Goal: Information Seeking & Learning: Learn about a topic

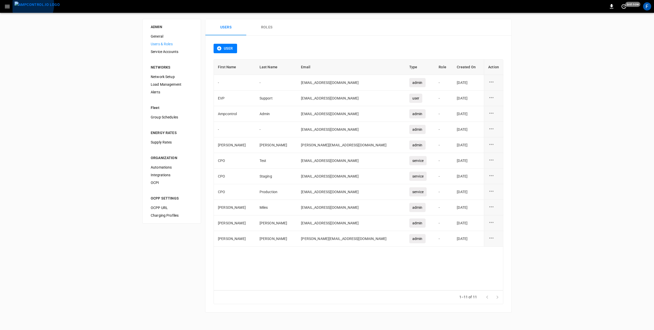
click at [28, 5] on img "menu" at bounding box center [37, 5] width 45 height 6
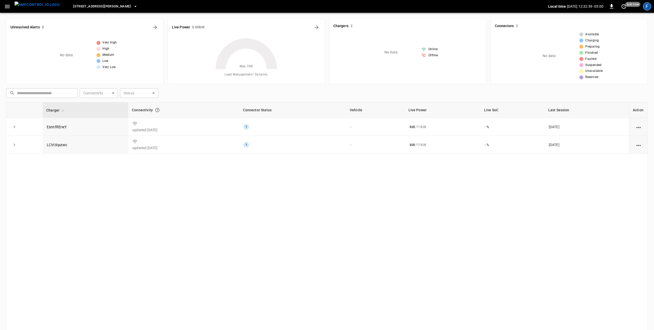
click at [652, 8] on div "F" at bounding box center [647, 7] width 10 height 10
click at [650, 7] on div "F" at bounding box center [647, 6] width 8 height 8
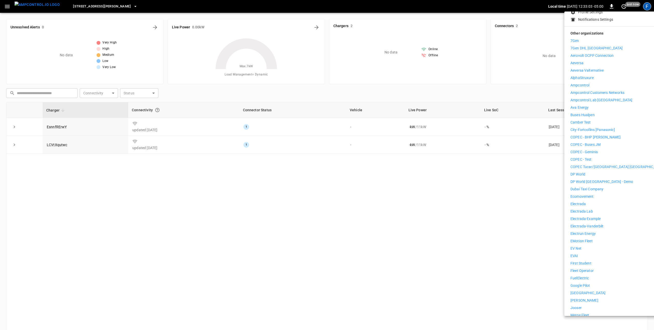
scroll to position [57, 0]
click at [583, 201] on p "Electrada" at bounding box center [578, 203] width 15 height 5
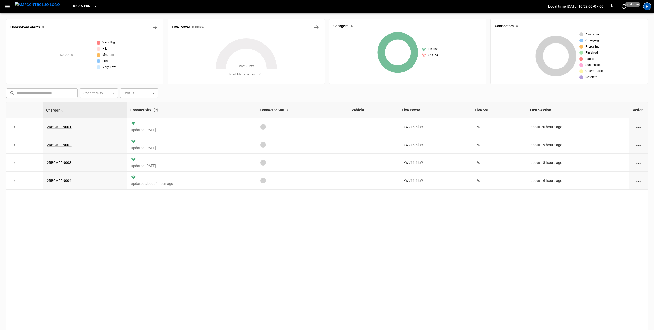
click at [644, 9] on div "F" at bounding box center [647, 6] width 8 height 8
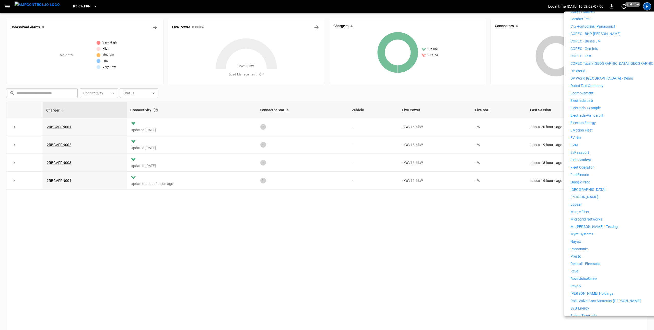
scroll to position [228, 0]
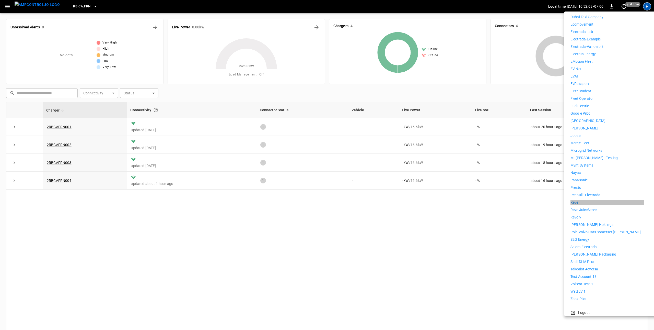
click at [576, 200] on p "Revel" at bounding box center [575, 202] width 9 height 5
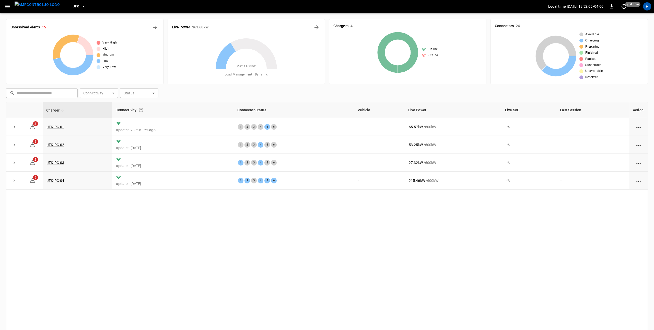
click at [81, 7] on icon "button" at bounding box center [83, 6] width 5 height 5
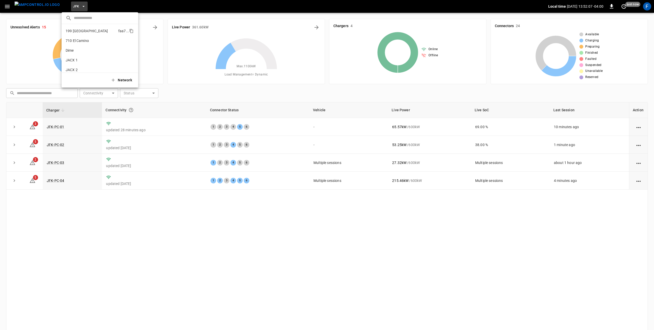
click at [84, 27] on li "199 Erie faa7 ..." at bounding box center [100, 31] width 77 height 10
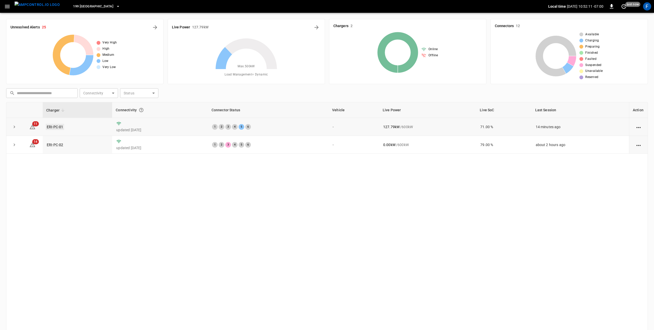
click at [48, 126] on link "ERI-PC-01" at bounding box center [55, 127] width 18 height 6
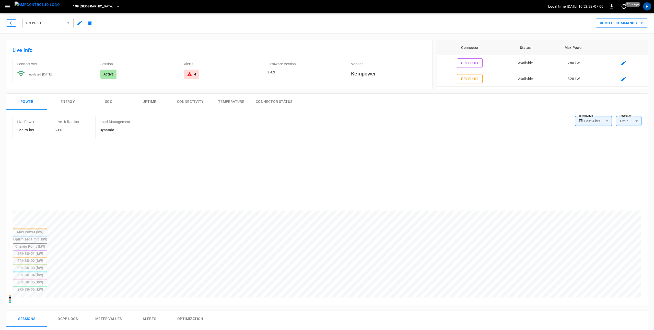
click at [11, 25] on icon "button" at bounding box center [11, 22] width 5 height 5
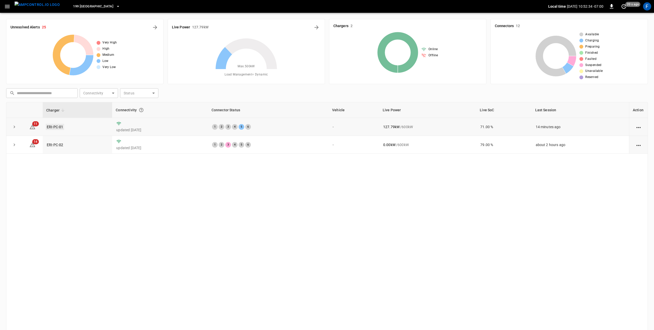
click at [60, 124] on link "ERI-PC-01" at bounding box center [55, 127] width 18 height 6
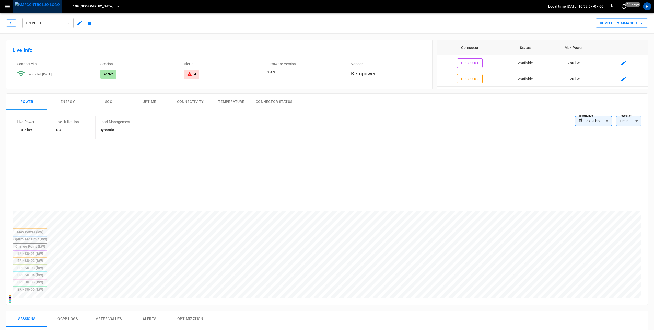
click at [44, 8] on img "menu" at bounding box center [37, 5] width 45 height 6
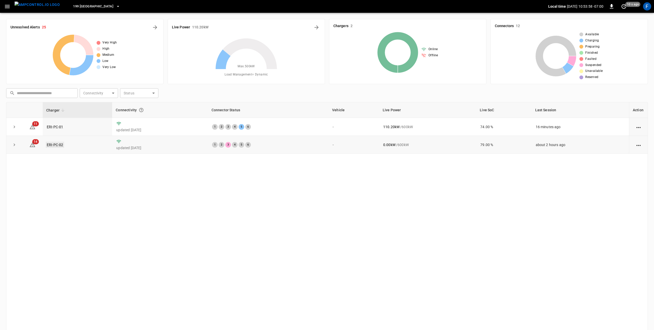
click at [60, 145] on link "ERI-PC-02" at bounding box center [55, 145] width 18 height 6
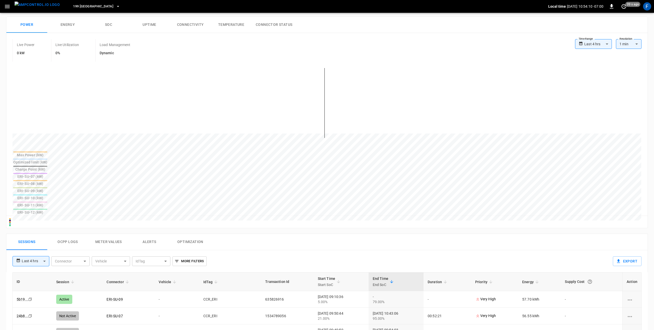
scroll to position [132, 0]
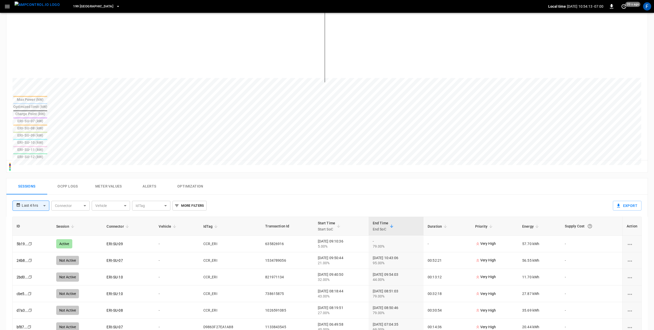
click at [70, 178] on button "Ocpp logs" at bounding box center [67, 186] width 41 height 16
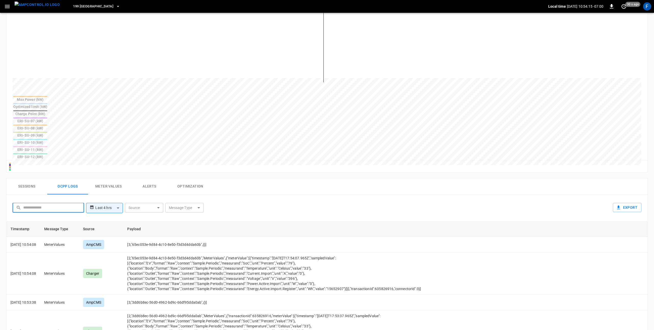
click at [60, 203] on input "text" at bounding box center [51, 207] width 57 height 9
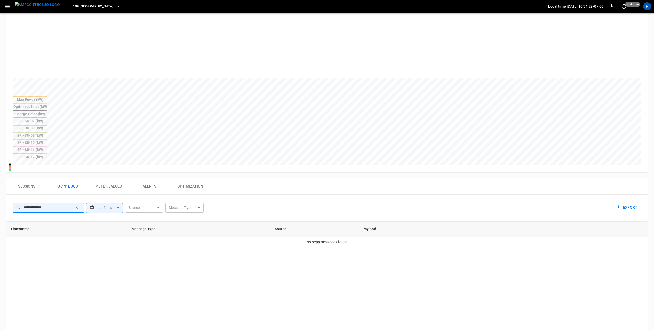
drag, startPoint x: 66, startPoint y: 157, endPoint x: 5, endPoint y: 154, distance: 60.4
click at [5, 174] on div "**********" at bounding box center [325, 320] width 646 height 292
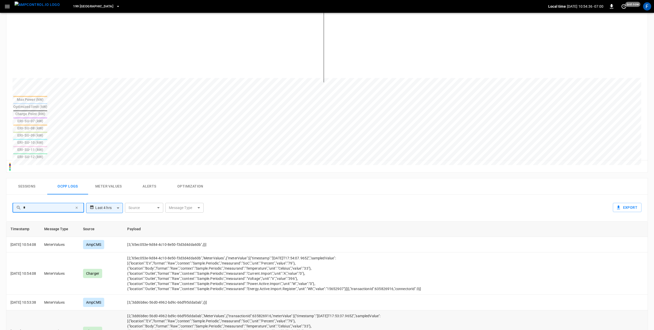
type input "*"
click at [77, 206] on icon "button" at bounding box center [77, 208] width 4 height 4
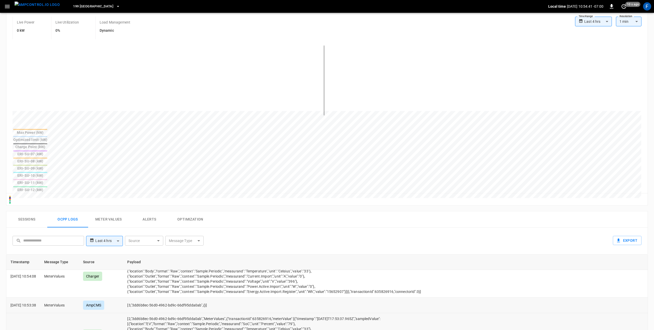
scroll to position [24, 0]
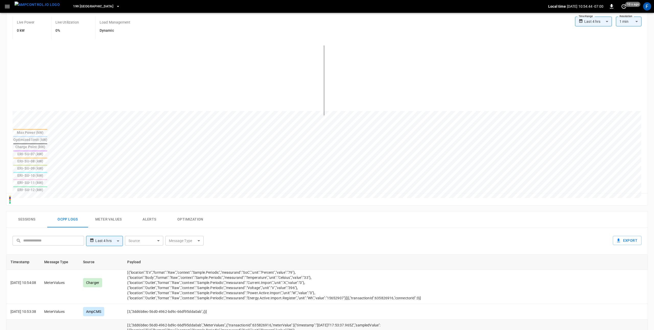
drag, startPoint x: 360, startPoint y: 303, endPoint x: 384, endPoint y: 304, distance: 24.5
copy td ""connectorId":3"
click at [51, 236] on input "text" at bounding box center [51, 240] width 57 height 9
paste input "**********"
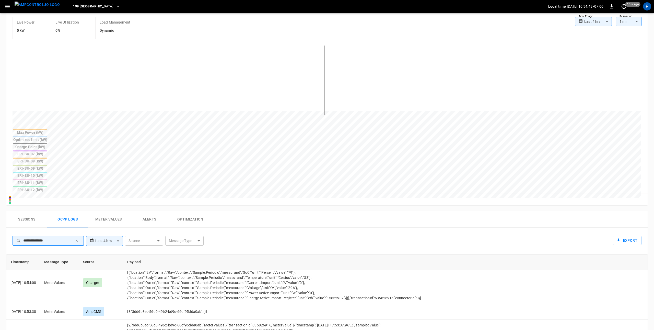
scroll to position [0, 0]
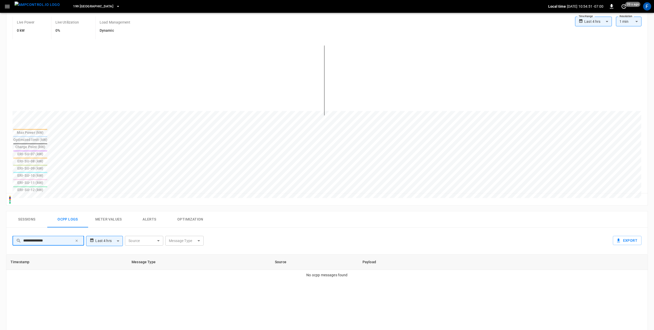
type input "**********"
click at [118, 190] on body "**********" at bounding box center [327, 203] width 654 height 604
click at [117, 211] on li "Last 24 hrs" at bounding box center [104, 207] width 37 height 8
type input "**********"
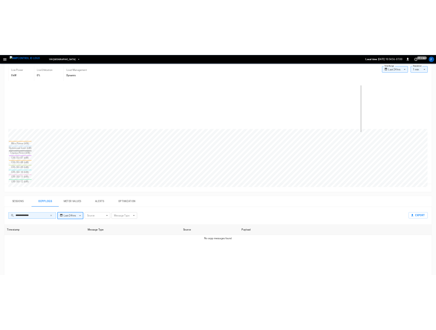
scroll to position [121, 0]
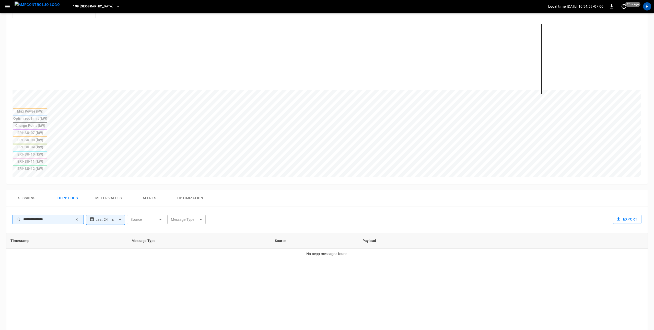
click at [67, 214] on input "**********" at bounding box center [48, 218] width 50 height 9
type input "**********"
click at [77, 217] on icon "button" at bounding box center [77, 219] width 4 height 4
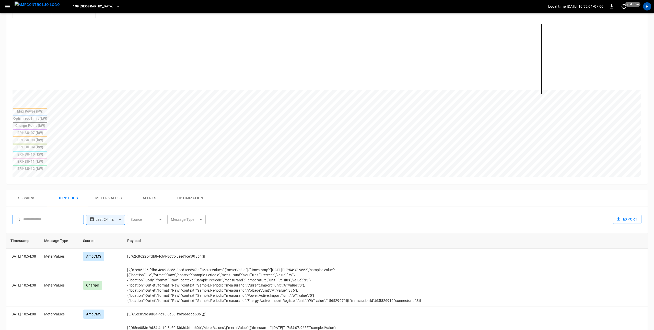
click at [33, 214] on input "text" at bounding box center [51, 218] width 57 height 9
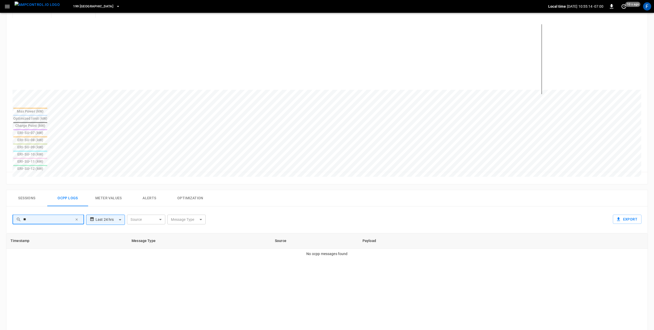
type input "*"
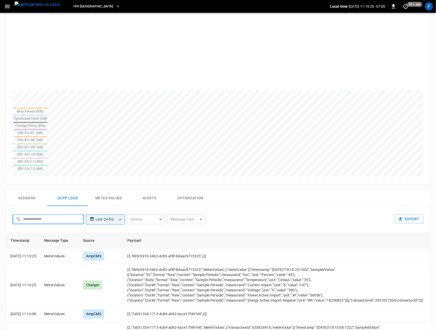
scroll to position [0, 0]
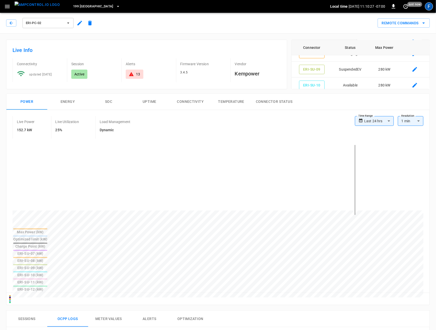
click at [433, 6] on div "F" at bounding box center [429, 6] width 8 height 8
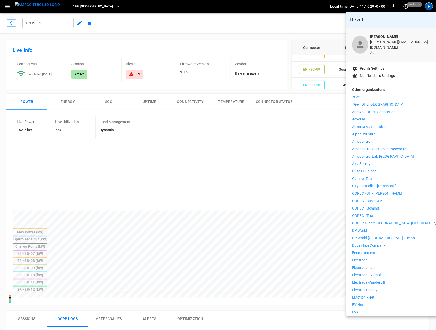
scroll to position [7, 0]
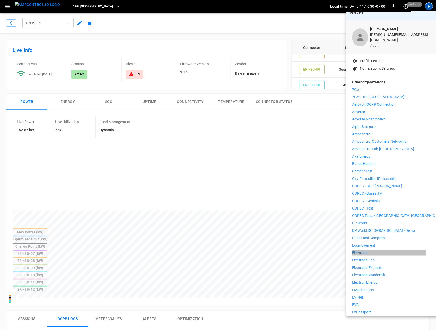
click at [366, 250] on p "Electrada" at bounding box center [359, 252] width 15 height 5
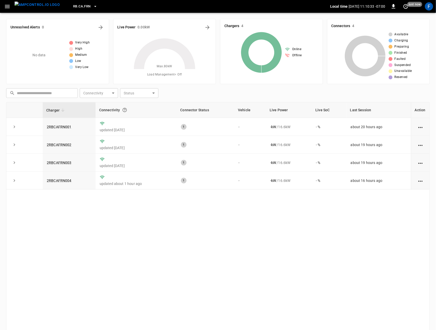
click at [71, 8] on button "RB.CA.FRN" at bounding box center [85, 7] width 28 height 10
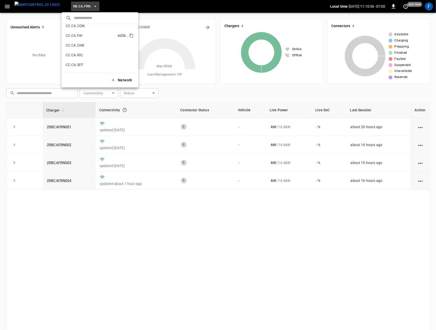
scroll to position [60, 0]
click at [83, 47] on p "CC.CA.RIC" at bounding box center [91, 49] width 50 height 5
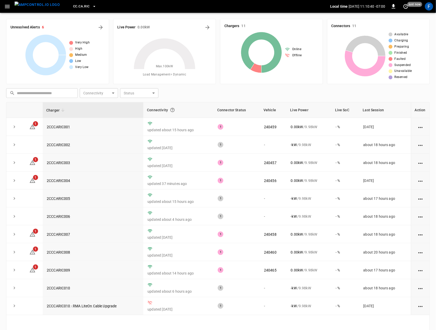
drag, startPoint x: 5, startPoint y: 7, endPoint x: 8, endPoint y: 10, distance: 4.0
click at [5, 7] on icon "button" at bounding box center [7, 6] width 6 height 6
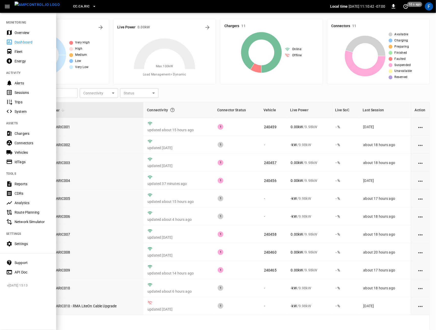
click at [15, 248] on div "Settings" at bounding box center [28, 243] width 56 height 9
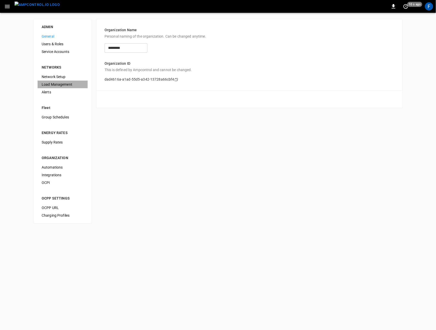
click at [58, 84] on span "Load Management" at bounding box center [63, 84] width 42 height 5
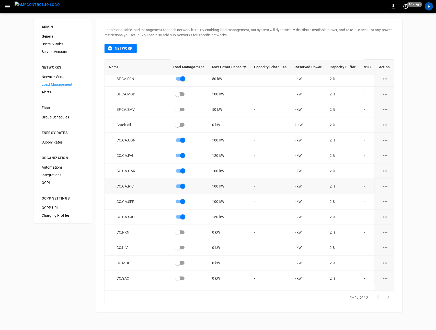
scroll to position [20, 0]
click at [13, 9] on button "menu" at bounding box center [37, 6] width 49 height 13
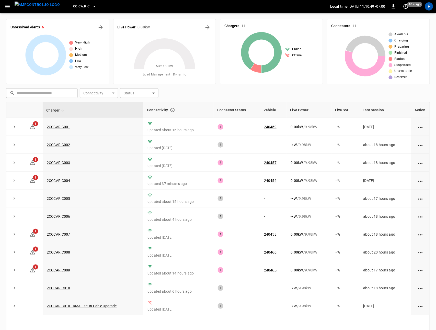
click at [4, 2] on button "button" at bounding box center [7, 6] width 10 height 9
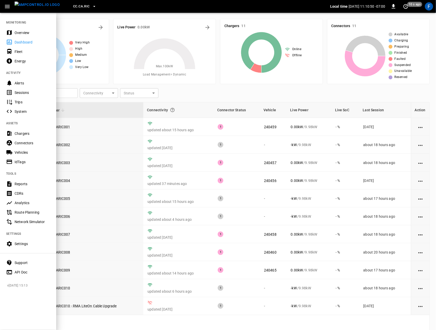
drag, startPoint x: 30, startPoint y: 130, endPoint x: 68, endPoint y: 133, distance: 37.4
click at [30, 130] on div "Chargers" at bounding box center [28, 133] width 56 height 9
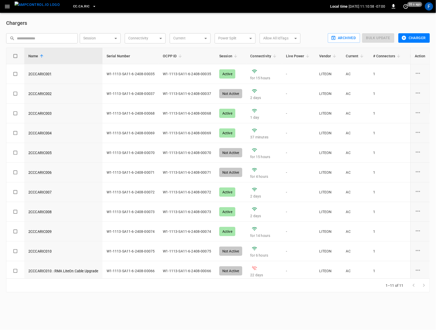
click at [38, 8] on img "menu" at bounding box center [37, 5] width 45 height 6
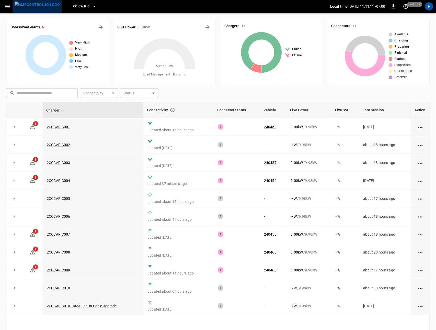
click at [42, 8] on img "menu" at bounding box center [37, 5] width 45 height 6
click at [196, 37] on icon at bounding box center [165, 69] width 64 height 64
click at [209, 28] on icon "Energy Overview" at bounding box center [207, 27] width 4 height 4
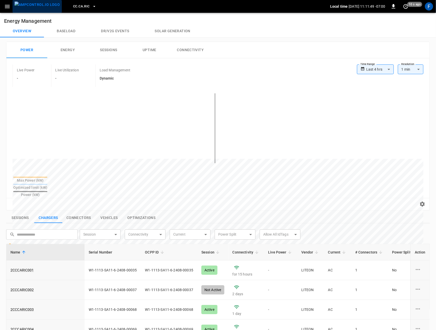
click at [45, 8] on img "menu" at bounding box center [37, 5] width 45 height 6
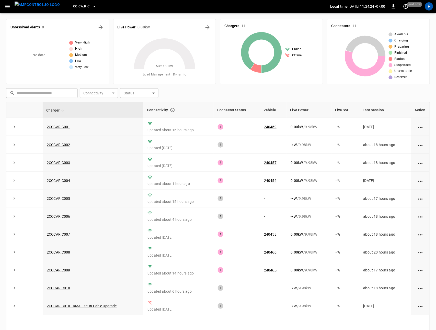
click at [9, 8] on icon "button" at bounding box center [7, 6] width 6 height 6
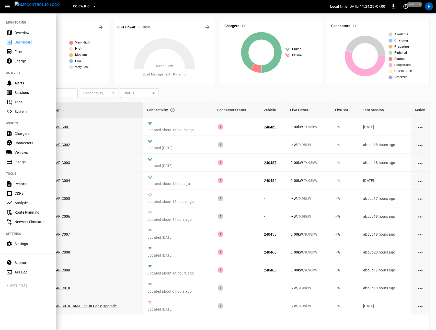
click at [28, 240] on div "Settings" at bounding box center [28, 243] width 56 height 9
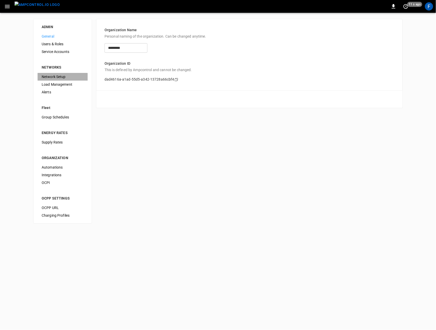
click at [56, 77] on span "Network Setup" at bounding box center [63, 76] width 42 height 5
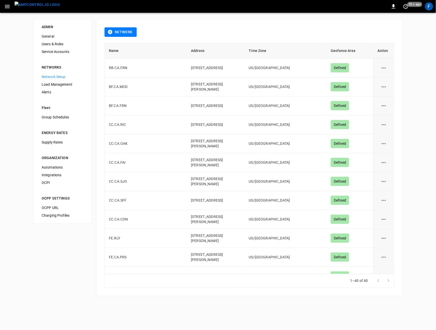
click at [61, 85] on span "Load Management" at bounding box center [63, 84] width 42 height 5
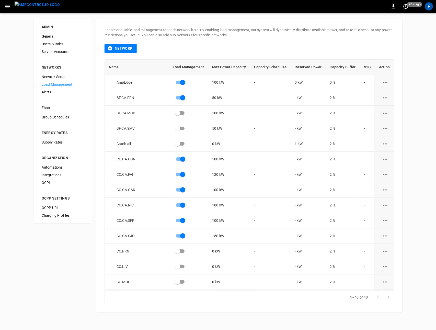
click at [53, 95] on div "Alerts" at bounding box center [63, 92] width 50 height 8
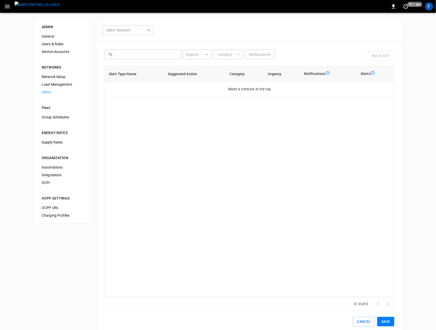
click at [147, 33] on body "0 20 s ago F ADMIN General Users & Roles Service Accounts NETWORKS Network Setu…" at bounding box center [218, 170] width 436 height 341
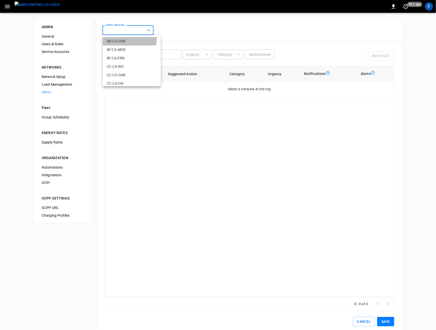
click at [129, 38] on li "RB.CA.FRN" at bounding box center [132, 41] width 58 height 8
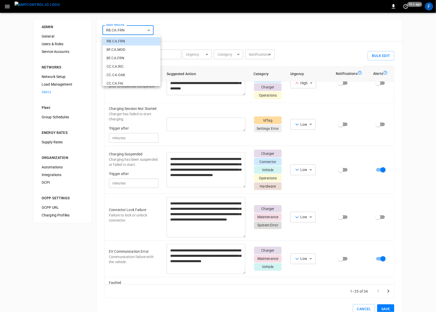
click at [133, 29] on body "**********" at bounding box center [218, 164] width 436 height 328
click at [129, 48] on li "BF.CA.MOD" at bounding box center [131, 49] width 58 height 8
type input "**********"
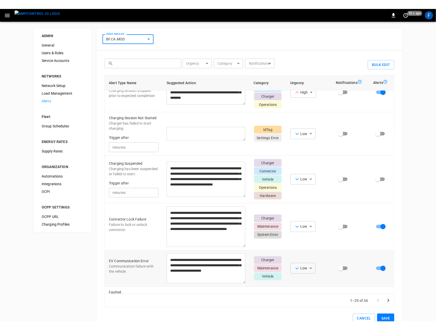
scroll to position [207, 0]
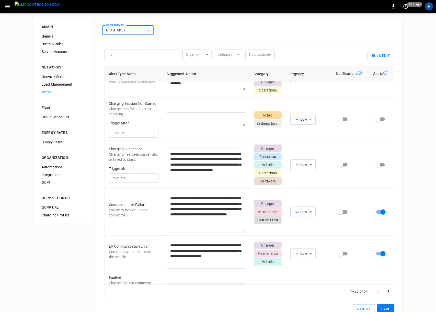
click at [42, 8] on img "menu" at bounding box center [37, 5] width 45 height 6
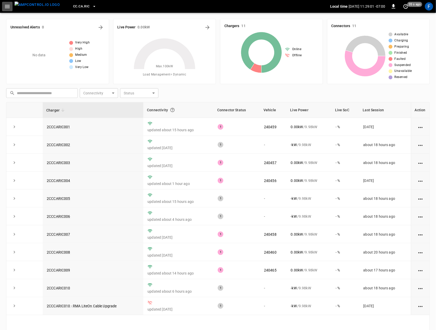
drag, startPoint x: 8, startPoint y: 3, endPoint x: 15, endPoint y: 10, distance: 9.6
click at [8, 3] on icon "button" at bounding box center [7, 6] width 6 height 6
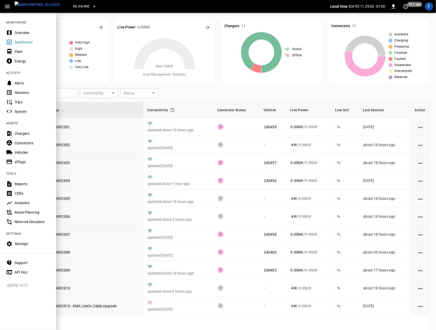
click at [22, 32] on div "Overview" at bounding box center [33, 32] width 36 height 5
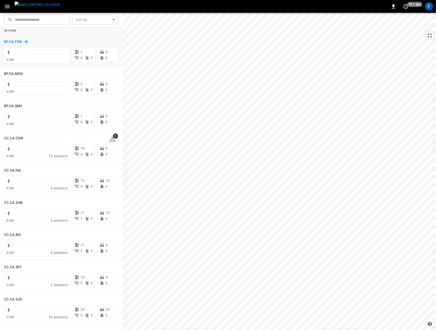
click at [12, 41] on h6 "BF.CA.FRN" at bounding box center [13, 42] width 18 height 6
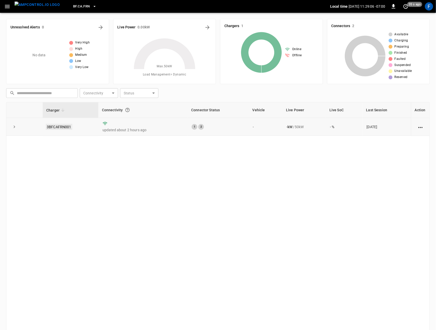
click at [60, 127] on link "3BFCAFRN001" at bounding box center [59, 127] width 27 height 6
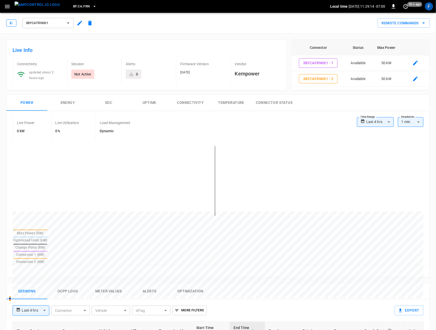
click at [11, 24] on icon "button" at bounding box center [11, 22] width 5 height 5
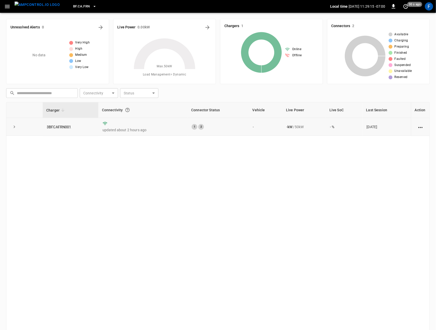
click at [59, 123] on td "3BFCAFRN001" at bounding box center [71, 127] width 56 height 18
click at [59, 128] on link "3BFCAFRN001" at bounding box center [59, 127] width 27 height 6
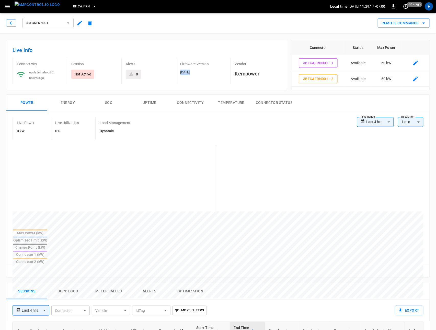
drag, startPoint x: 188, startPoint y: 72, endPoint x: 178, endPoint y: 73, distance: 9.7
click at [178, 73] on div "Firmware Version 2.4.24" at bounding box center [201, 71] width 50 height 26
copy span "[DATE]"
click at [205, 70] on div "[DATE]" at bounding box center [203, 73] width 46 height 6
click at [35, 3] on img "menu" at bounding box center [37, 5] width 45 height 6
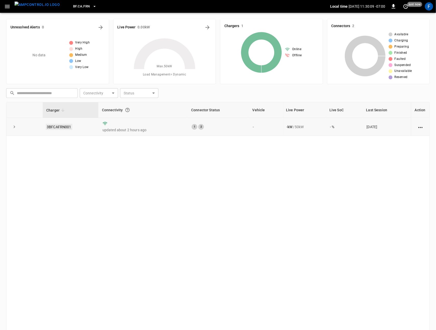
click at [59, 129] on link "3BFCAFRN001" at bounding box center [59, 127] width 27 height 6
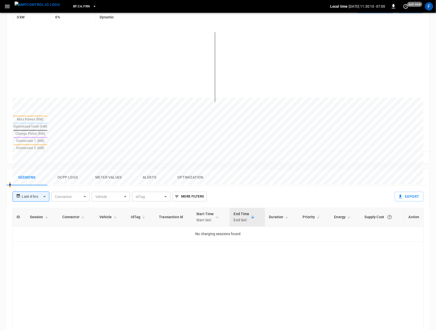
scroll to position [158, 0]
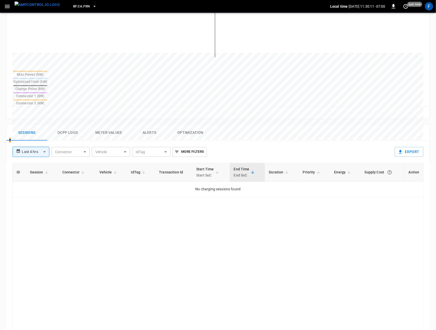
click at [72, 124] on button "Ocpp logs" at bounding box center [67, 132] width 41 height 16
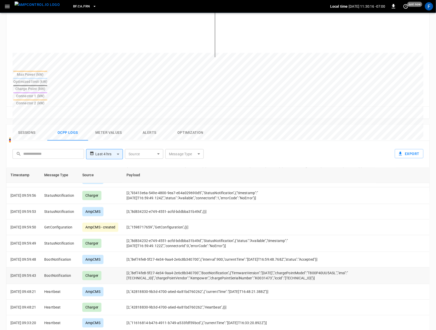
scroll to position [482, 0]
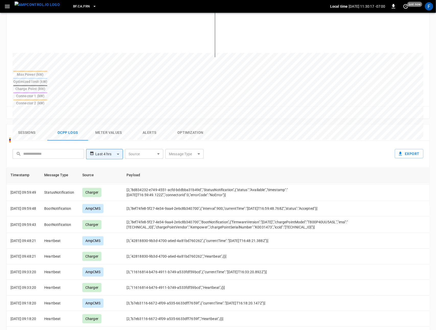
click at [148, 124] on button "Alerts" at bounding box center [149, 132] width 41 height 16
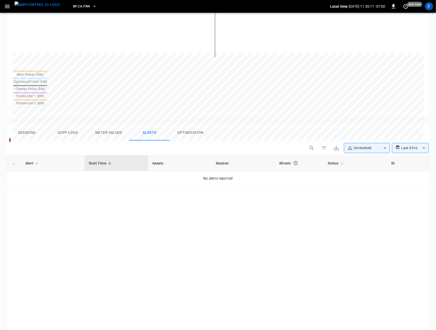
click at [376, 124] on body "**********" at bounding box center [218, 145] width 436 height 606
click at [372, 135] on li "Resolved" at bounding box center [367, 136] width 46 height 10
type input "**********"
click at [415, 124] on div at bounding box center [218, 165] width 436 height 330
click at [414, 123] on body "**********" at bounding box center [218, 145] width 436 height 606
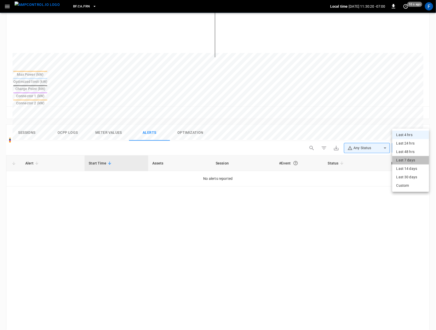
click at [410, 161] on li "Last 7 days" at bounding box center [410, 160] width 37 height 8
type input "**********"
type input "***"
type input "**********"
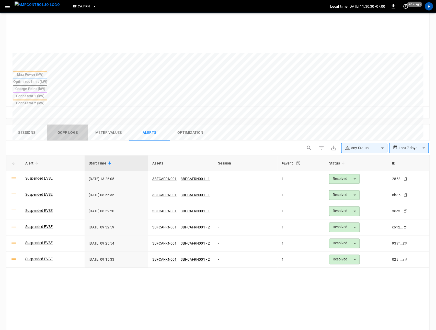
click at [63, 124] on button "Ocpp logs" at bounding box center [67, 132] width 41 height 16
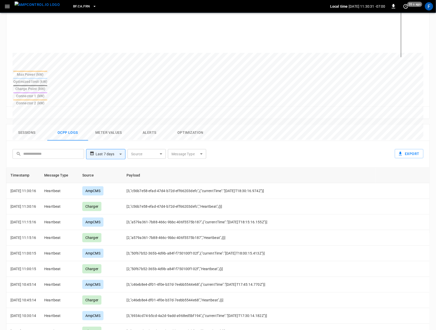
click at [182, 129] on body "**********" at bounding box center [218, 130] width 436 height 576
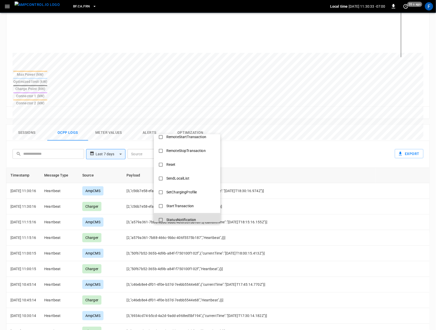
scroll to position [190, 0]
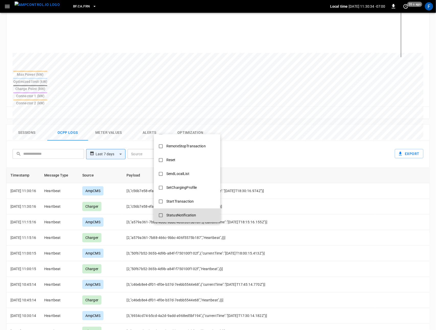
click at [192, 217] on div "StatusNotification" at bounding box center [181, 214] width 36 height 9
type input "**********"
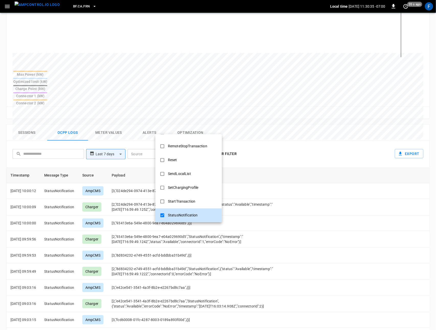
click at [126, 167] on div at bounding box center [218, 165] width 436 height 330
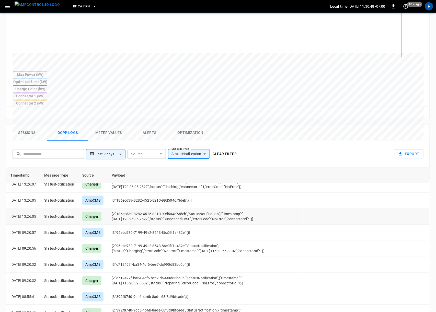
scroll to position [246, 0]
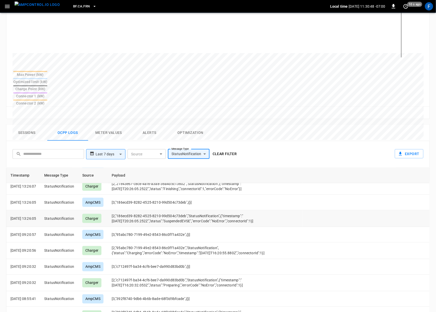
click at [172, 210] on td "[2,"186ecd39-8282-4525-8210-99d504c73deb","StatusNotification",{"timestamp":"20…" at bounding box center [205, 218] width 195 height 17
click at [170, 210] on td "[2,"186ecd39-8282-4525-8210-99d504c73deb","StatusNotification",{"timestamp":"20…" at bounding box center [205, 218] width 195 height 17
drag, startPoint x: 112, startPoint y: 197, endPoint x: 88, endPoint y: 195, distance: 24.6
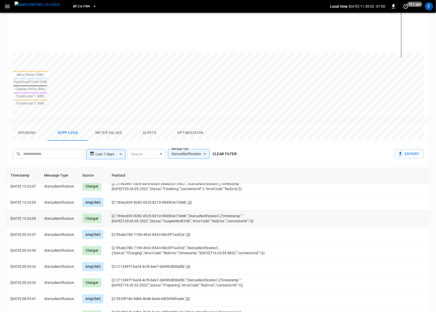
click at [108, 210] on td "Charger" at bounding box center [92, 218] width 29 height 17
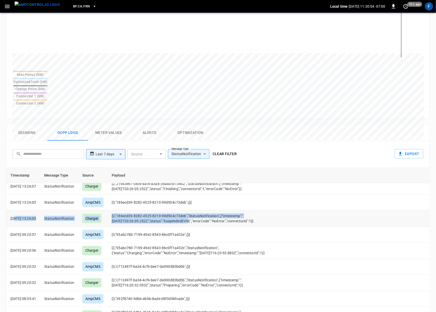
drag, startPoint x: 18, startPoint y: 191, endPoint x: 182, endPoint y: 198, distance: 163.4
click at [182, 210] on tr "2025-09-17 13:26:05 StatusNotification Charger [2,"186ecd39-8282-4525-8210-99d5…" at bounding box center [217, 218] width 423 height 17
click at [182, 210] on td "[2,"186ecd39-8282-4525-8210-99d504c73deb","StatusNotification",{"timestamp":"20…" at bounding box center [205, 218] width 195 height 17
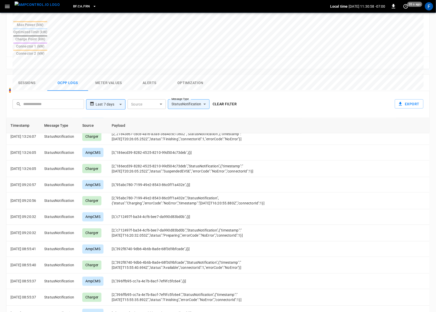
scroll to position [227, 0]
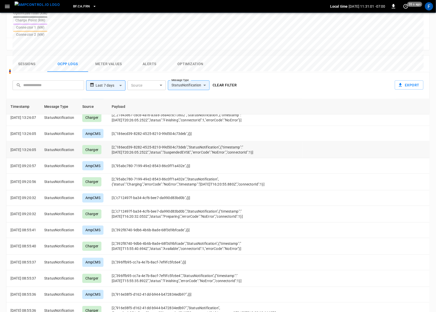
click at [174, 142] on td "[2,"186ecd39-8282-4525-8210-99d504c73deb","StatusNotification",{"timestamp":"20…" at bounding box center [205, 150] width 195 height 17
click at [171, 174] on td "[2,"95abc780-7199-49e2-8543-86c0ff1a432e","StatusNotification",{"status":"Charg…" at bounding box center [205, 182] width 195 height 17
drag, startPoint x: 182, startPoint y: 154, endPoint x: 208, endPoint y: 155, distance: 25.6
click at [208, 174] on td "[2,"95abc780-7199-49e2-8543-86c0ff1a432e","StatusNotification",{"status":"Charg…" at bounding box center [205, 182] width 195 height 17
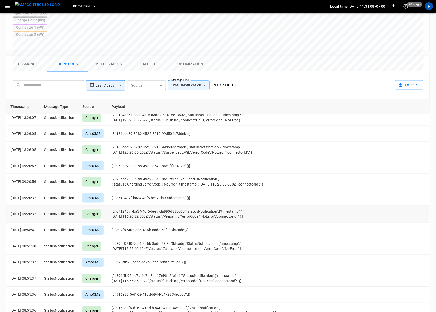
click at [172, 206] on td "[2,"c712497f-ba34-4cf6-bee7-da990d83bd0b","StatusNotification",{"timestamp":"20…" at bounding box center [205, 214] width 195 height 17
drag, startPoint x: 135, startPoint y: 159, endPoint x: 152, endPoint y: 161, distance: 17.5
click at [152, 174] on td "[2,"95abc780-7199-49e2-8543-86c0ff1a432e","StatusNotification",{"status":"Charg…" at bounding box center [205, 182] width 195 height 17
drag, startPoint x: 169, startPoint y: 126, endPoint x: 203, endPoint y: 131, distance: 33.5
click at [206, 142] on td "[2,"186ecd39-8282-4525-8210-99d504c73deb","StatusNotification",{"timestamp":"20…" at bounding box center [205, 150] width 195 height 17
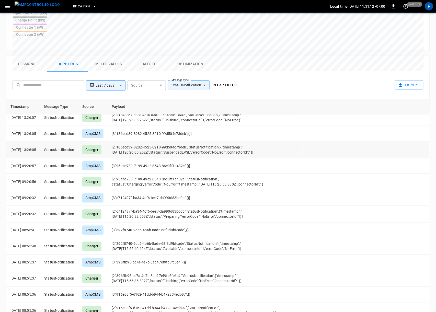
click at [202, 142] on td "[2,"186ecd39-8282-4525-8210-99d504c73deb","StatusNotification",{"timestamp":"20…" at bounding box center [205, 150] width 195 height 17
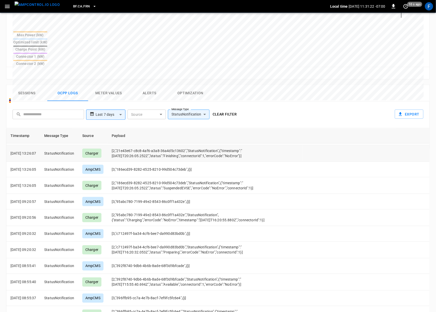
scroll to position [205, 0]
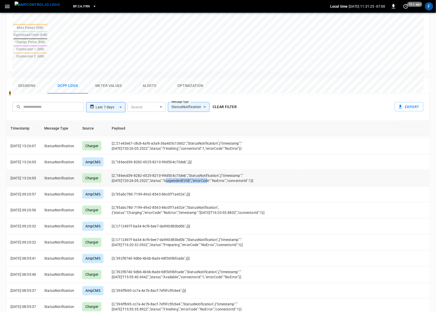
drag, startPoint x: 162, startPoint y: 156, endPoint x: 202, endPoint y: 156, distance: 39.6
click at [202, 170] on td "[2,"186ecd39-8282-4525-8210-99d504c73deb","StatusNotification",{"timestamp":"20…" at bounding box center [205, 178] width 195 height 17
click at [142, 78] on button "Alerts" at bounding box center [149, 86] width 41 height 16
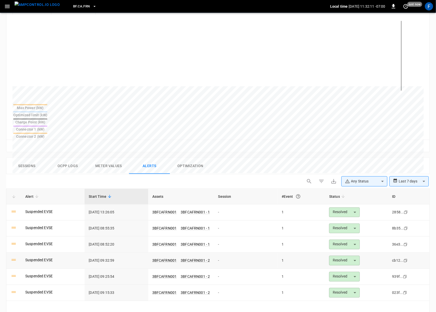
scroll to position [131, 0]
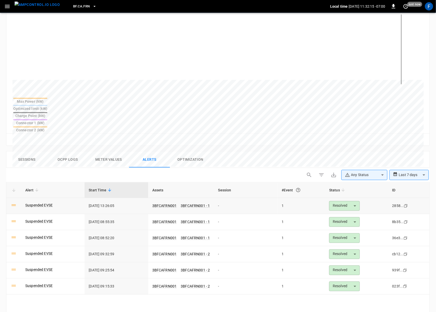
drag, startPoint x: 91, startPoint y: 179, endPoint x: 117, endPoint y: 179, distance: 26.3
click at [117, 198] on td "2025-09-17 13:26:05" at bounding box center [116, 206] width 63 height 16
click at [30, 152] on button "Sessions" at bounding box center [26, 160] width 41 height 16
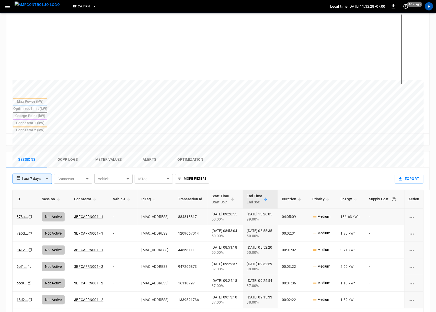
drag, startPoint x: 284, startPoint y: 188, endPoint x: 258, endPoint y: 191, distance: 26.2
click at [258, 209] on td "2025-09-17 13:26:05 99.00%" at bounding box center [260, 217] width 35 height 17
drag, startPoint x: 259, startPoint y: 194, endPoint x: 245, endPoint y: 195, distance: 13.3
click at [246, 209] on td "2025-09-17 13:26:05 99.00%" at bounding box center [260, 217] width 35 height 17
click at [145, 152] on button "Alerts" at bounding box center [149, 160] width 41 height 16
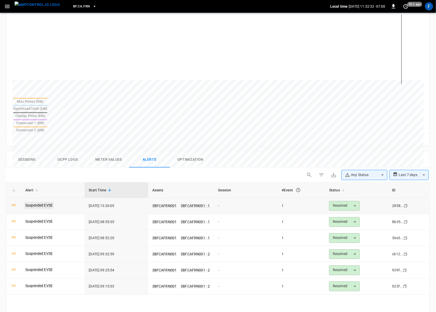
drag, startPoint x: 137, startPoint y: 185, endPoint x: 29, endPoint y: 179, distance: 108.8
click at [135, 198] on td "2025-09-17 13:26:05" at bounding box center [116, 206] width 63 height 16
drag, startPoint x: 66, startPoint y: 181, endPoint x: 59, endPoint y: 180, distance: 7.5
click at [34, 203] on div "Suspended EVSE" at bounding box center [52, 206] width 55 height 6
click at [76, 203] on div "Suspended EVSE" at bounding box center [52, 206] width 55 height 6
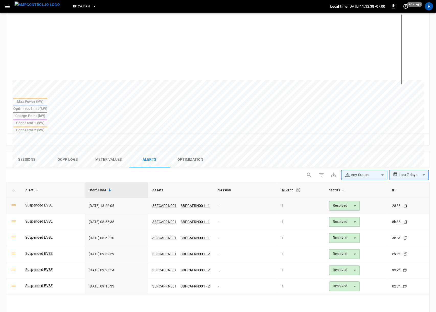
click at [108, 198] on td "2025-09-17 13:26:05" at bounding box center [116, 206] width 63 height 16
drag, startPoint x: 24, startPoint y: 181, endPoint x: 226, endPoint y: 187, distance: 202.7
click at [226, 198] on tr "Suspended EVSE 2025-09-17 13:26:05 3BFCAFRN001 3BFCAFRN001 - 1 - 1 Resolved ***…" at bounding box center [217, 206] width 423 height 16
click at [253, 198] on td "-" at bounding box center [245, 206] width 63 height 16
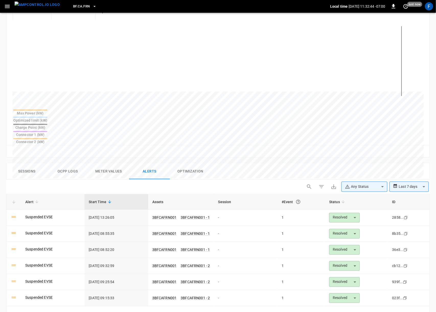
scroll to position [117, 0]
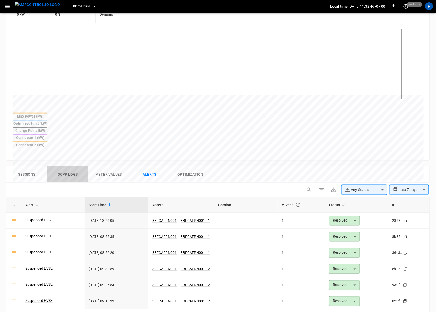
click at [64, 166] on button "Ocpp logs" at bounding box center [67, 174] width 41 height 16
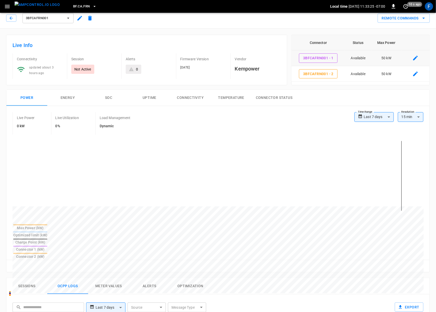
scroll to position [0, 0]
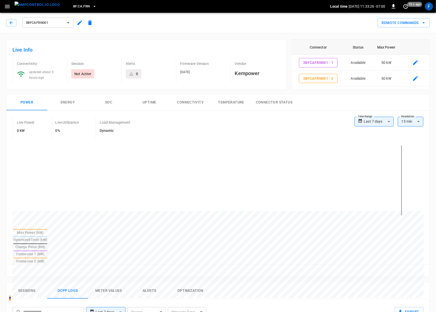
click at [256, 101] on button "Connector Status" at bounding box center [274, 102] width 45 height 16
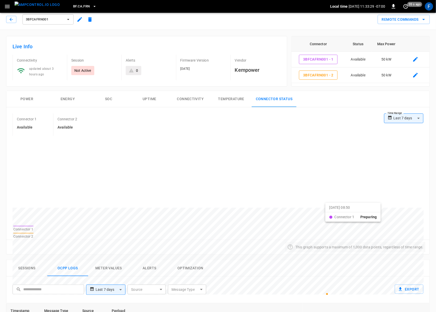
scroll to position [3, 0]
drag, startPoint x: 329, startPoint y: 205, endPoint x: 336, endPoint y: 205, distance: 6.6
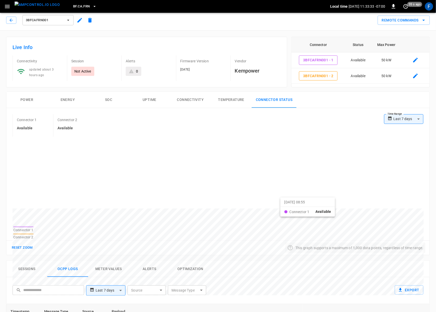
drag, startPoint x: 243, startPoint y: 202, endPoint x: 287, endPoint y: 201, distance: 44.7
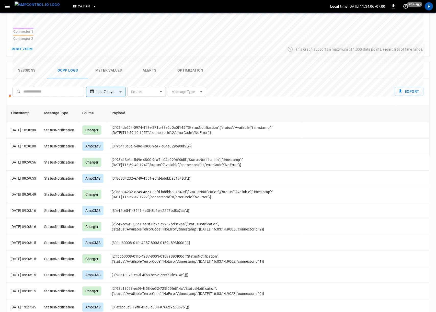
scroll to position [352, 0]
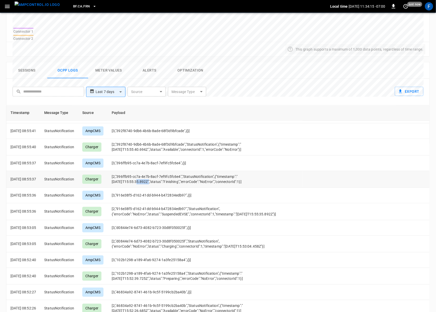
drag, startPoint x: 131, startPoint y: 178, endPoint x: 143, endPoint y: 180, distance: 12.1
click at [143, 180] on td "[2,"396ffb95-cc7a-4e7b-8acf-7ef9fc5fc6e4","StatusNotification",{"timestamp":"20…" at bounding box center [205, 179] width 195 height 17
drag, startPoint x: 290, startPoint y: 211, endPoint x: 144, endPoint y: 186, distance: 147.9
click at [245, 209] on td "[2,"916e38f5-d162-41dd-b944-b472834edb97","StatusNotification",{"errorCode":"No…" at bounding box center [205, 211] width 195 height 17
drag, startPoint x: 151, startPoint y: 177, endPoint x: 123, endPoint y: 176, distance: 27.9
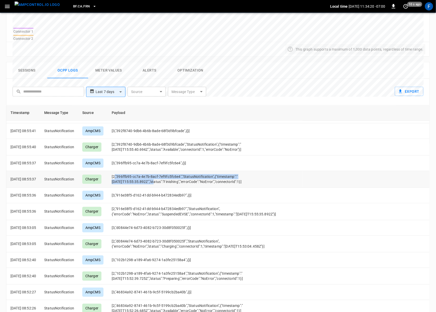
click at [123, 176] on td "[2,"396ffb95-cc7a-4e7b-8acf-7ef9fc5fc6e4","StatusNotification",{"timestamp":"20…" at bounding box center [205, 179] width 195 height 17
click at [125, 179] on td "[2,"396ffb95-cc7a-4e7b-8acf-7ef9fc5fc6e4","StatusNotification",{"timestamp":"20…" at bounding box center [205, 179] width 195 height 17
drag, startPoint x: 121, startPoint y: 179, endPoint x: 149, endPoint y: 181, distance: 28.2
click at [149, 181] on td "[2,"396ffb95-cc7a-4e7b-8acf-7ef9fc5fc6e4","StatusNotification",{"timestamp":"20…" at bounding box center [205, 179] width 195 height 17
drag, startPoint x: 276, startPoint y: 212, endPoint x: 268, endPoint y: 211, distance: 8.7
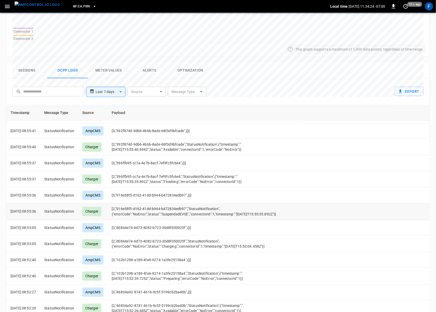
click at [276, 212] on td "[2,"916e38f5-d162-41dd-b944-b472834edb97","StatusNotification",{"errorCode":"No…" at bounding box center [205, 211] width 195 height 17
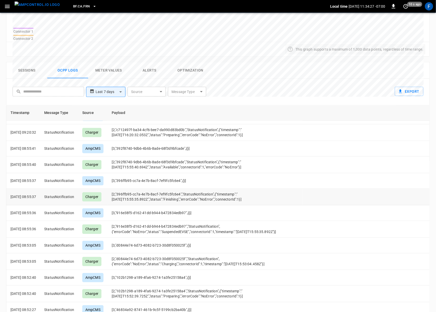
scroll to position [333, 0]
drag, startPoint x: 123, startPoint y: 165, endPoint x: 118, endPoint y: 165, distance: 4.9
click at [118, 165] on td "[2,"392f8740-9db6-4b6b-8ade-68f3d9bfcade","StatusNotification",{"timestamp":"20…" at bounding box center [205, 165] width 195 height 17
drag, startPoint x: 140, startPoint y: 166, endPoint x: 135, endPoint y: 166, distance: 4.9
click at [135, 166] on td "[2,"392f8740-9db6-4b6b-8ade-68f3d9bfcade","StatusNotification",{"timestamp":"20…" at bounding box center [205, 165] width 195 height 17
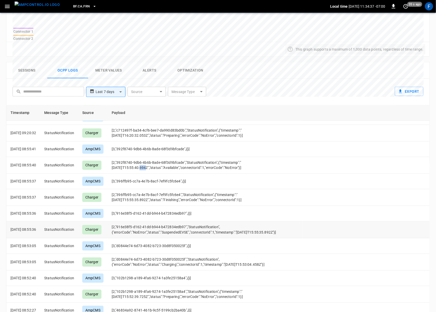
drag, startPoint x: 291, startPoint y: 228, endPoint x: 259, endPoint y: 227, distance: 32.5
click at [259, 227] on td "[2,"916e38f5-d162-41dd-b944-b472834edb97","StatusNotification",{"errorCode":"No…" at bounding box center [205, 230] width 195 height 17
drag, startPoint x: 167, startPoint y: 188, endPoint x: 148, endPoint y: 163, distance: 32.1
click at [126, 189] on td "[2,"396ffb95-cc7a-4e7b-8acf-7ef9fc5fc6e4","StatusNotification",{"timestamp":"20…" at bounding box center [205, 197] width 195 height 17
drag, startPoint x: 140, startPoint y: 164, endPoint x: 134, endPoint y: 163, distance: 6.1
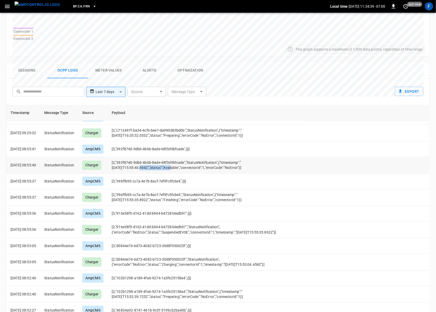
click at [134, 163] on td "[2,"392f8740-9db6-4b6b-8ade-68f3d9bfcade","StatusNotification",{"timestamp":"20…" at bounding box center [205, 165] width 195 height 17
drag, startPoint x: 44, startPoint y: 225, endPoint x: 41, endPoint y: 226, distance: 3.1
click at [36, 227] on p "2025-09-17 08:55:36" at bounding box center [23, 229] width 26 height 5
click at [36, 163] on p "2025-09-17 08:55:40" at bounding box center [23, 165] width 26 height 5
drag, startPoint x: 48, startPoint y: 194, endPoint x: 43, endPoint y: 194, distance: 4.3
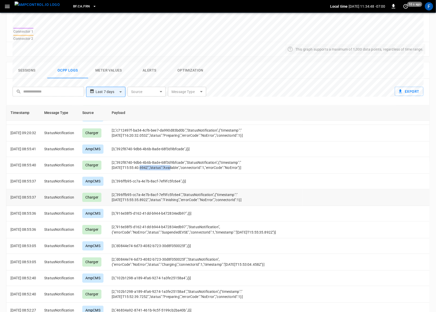
click at [39, 195] on td "2025-09-17 08:55:37" at bounding box center [23, 197] width 34 height 17
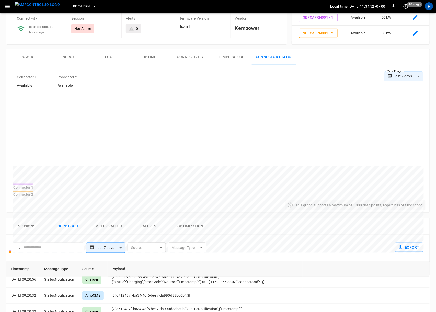
scroll to position [33, 0]
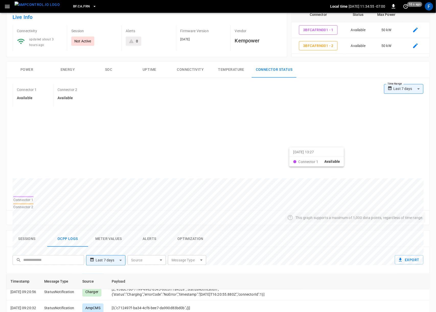
drag, startPoint x: 304, startPoint y: 148, endPoint x: 358, endPoint y: 153, distance: 53.9
click at [362, 267] on div at bounding box center [202, 302] width 378 height 70
drag, startPoint x: 248, startPoint y: 154, endPoint x: 241, endPoint y: 154, distance: 6.6
click at [248, 267] on div at bounding box center [202, 302] width 378 height 70
drag, startPoint x: 59, startPoint y: 156, endPoint x: 111, endPoint y: 158, distance: 51.9
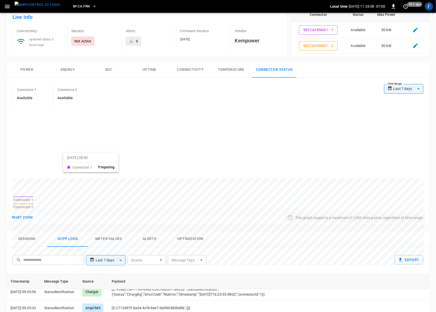
click at [111, 267] on div at bounding box center [202, 302] width 378 height 70
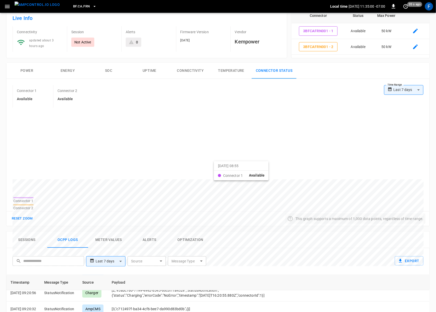
drag, startPoint x: 103, startPoint y: 155, endPoint x: 224, endPoint y: 166, distance: 120.9
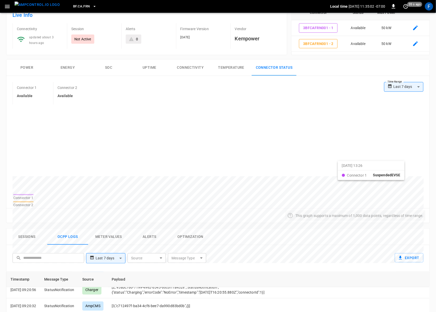
drag, startPoint x: 326, startPoint y: 165, endPoint x: 343, endPoint y: 165, distance: 17.1
click at [344, 264] on div at bounding box center [202, 299] width 378 height 70
drag, startPoint x: 156, startPoint y: 164, endPoint x: 178, endPoint y: 166, distance: 22.0
click at [178, 264] on div at bounding box center [202, 299] width 378 height 70
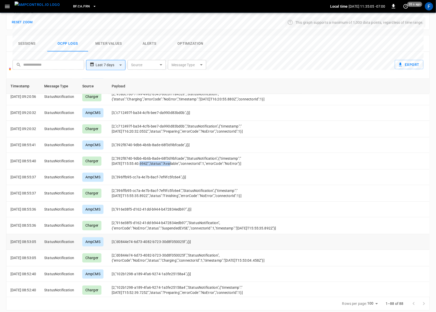
scroll to position [314, 0]
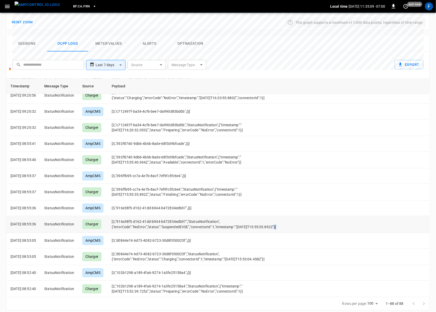
drag, startPoint x: 287, startPoint y: 222, endPoint x: 282, endPoint y: 222, distance: 5.6
click at [282, 222] on td "[2,"916e38f5-d162-41dd-b944-b472834edb97","StatusNotification",{"errorCode":"No…" at bounding box center [205, 224] width 195 height 17
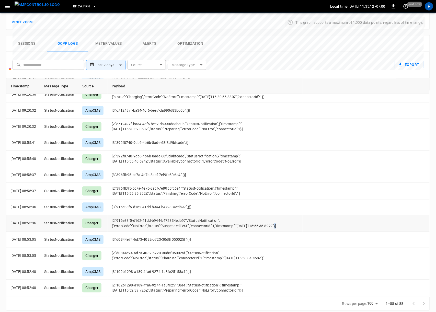
scroll to position [314, 0]
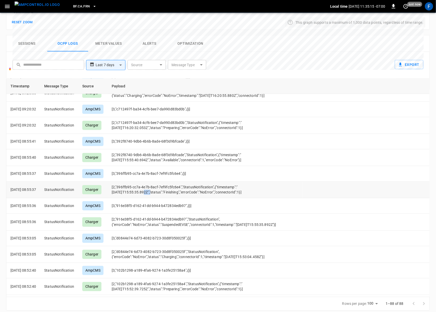
drag, startPoint x: 148, startPoint y: 188, endPoint x: 137, endPoint y: 188, distance: 10.5
click at [137, 188] on td "[2,"396ffb95-cc7a-4e7b-8acf-7ef9fc5fc6e4","StatusNotification",{"timestamp":"20…" at bounding box center [205, 190] width 195 height 17
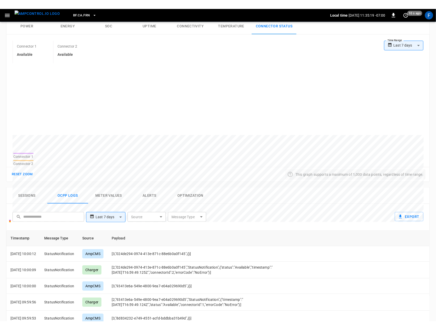
scroll to position [0, 0]
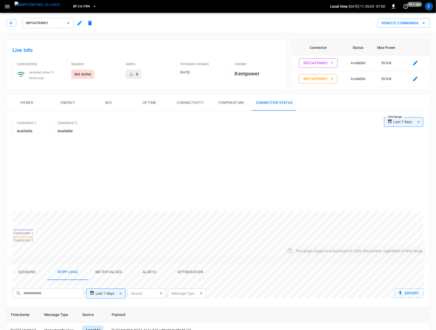
click at [37, 7] on img "menu" at bounding box center [37, 5] width 45 height 6
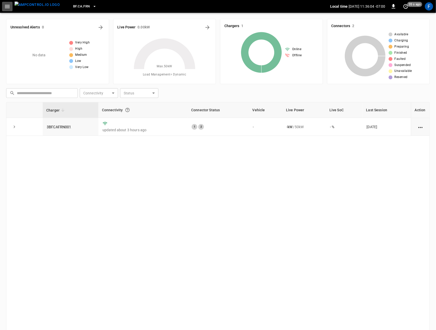
click at [10, 8] on button "button" at bounding box center [7, 6] width 10 height 9
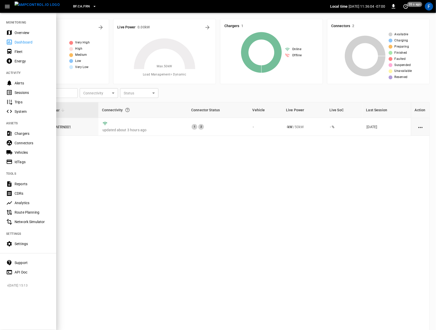
click at [14, 27] on nav "MONITORING Overview Dashboard Fleet Energy ACTIVITY Alerts Sessions Trips Syste…" at bounding box center [28, 145] width 56 height 267
click at [14, 32] on div "Overview" at bounding box center [28, 32] width 56 height 9
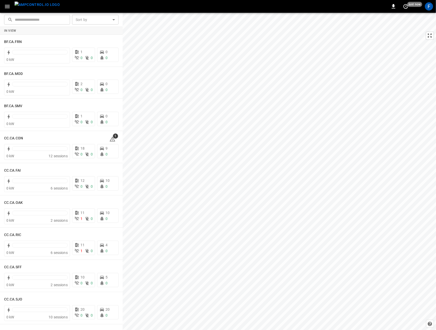
click at [7, 8] on icon "button" at bounding box center [7, 6] width 6 height 6
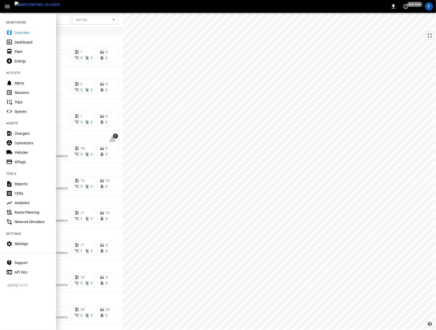
click at [147, 166] on div at bounding box center [218, 165] width 436 height 330
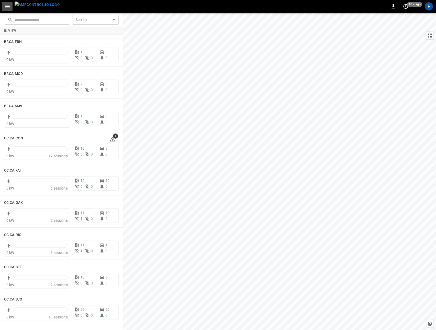
drag, startPoint x: 6, startPoint y: 7, endPoint x: 6, endPoint y: 10, distance: 2.9
click at [6, 7] on icon "button" at bounding box center [7, 6] width 5 height 3
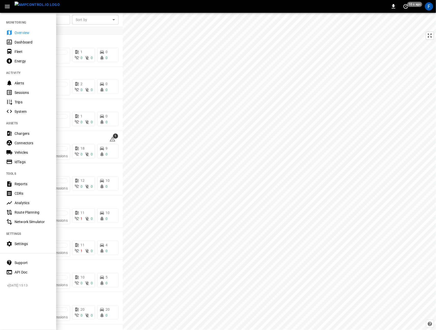
click at [32, 133] on div "Chargers" at bounding box center [33, 133] width 36 height 5
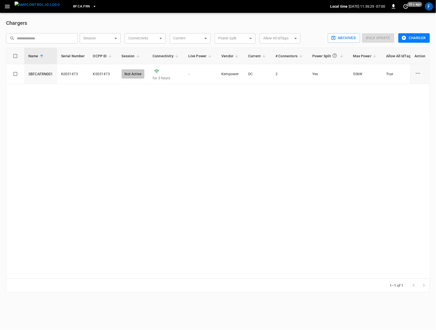
click at [9, 10] on button "button" at bounding box center [7, 6] width 10 height 9
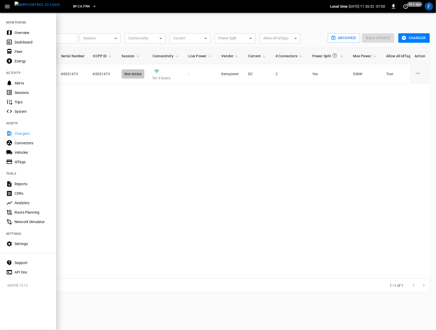
drag, startPoint x: 28, startPoint y: 285, endPoint x: 5, endPoint y: 285, distance: 23.8
click at [5, 285] on div "MONITORING Overview Dashboard Fleet Energy ACTIVITY Alerts Sessions Trips Syste…" at bounding box center [28, 170] width 56 height 317
click at [29, 285] on span "v [DATE] 15:13" at bounding box center [29, 285] width 45 height 5
click at [104, 250] on div at bounding box center [218, 165] width 436 height 330
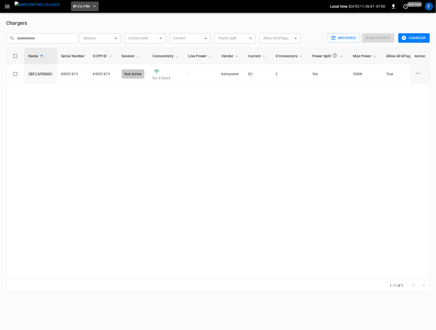
click at [78, 5] on span "BF.CA.FRN" at bounding box center [81, 7] width 17 height 6
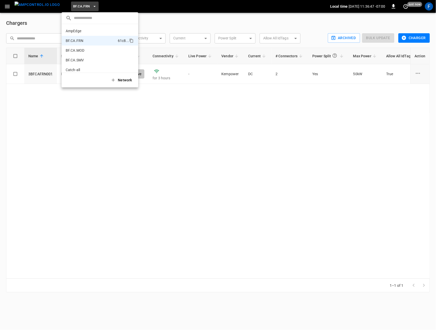
scroll to position [8, 0]
click at [94, 132] on div at bounding box center [218, 165] width 436 height 330
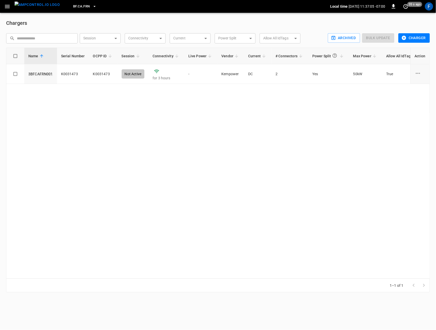
click at [10, 9] on icon "button" at bounding box center [7, 6] width 6 height 6
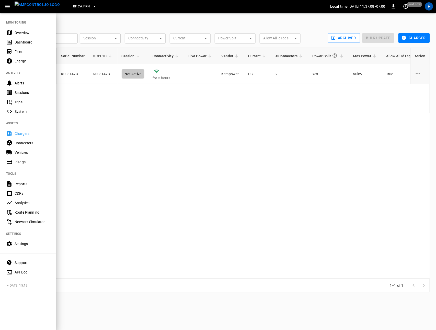
drag, startPoint x: 37, startPoint y: 284, endPoint x: 7, endPoint y: 287, distance: 30.3
click at [7, 287] on span "v [DATE] 15:13" at bounding box center [29, 285] width 45 height 5
copy span "v [DATE] 15:13"
click at [125, 270] on div at bounding box center [218, 165] width 436 height 330
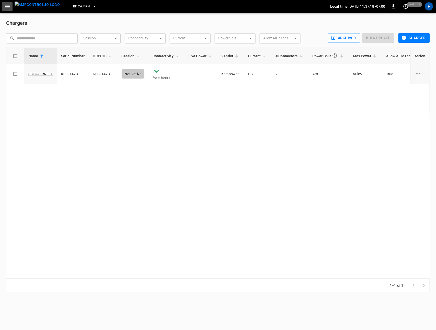
click at [7, 8] on icon "button" at bounding box center [7, 6] width 6 height 6
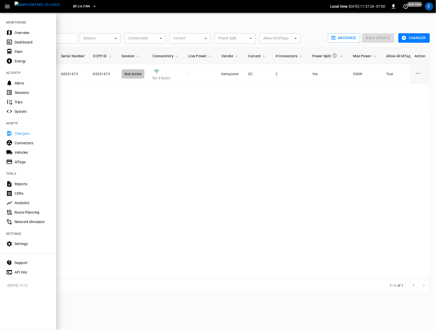
click at [7, 7] on icon "button" at bounding box center [7, 6] width 5 height 3
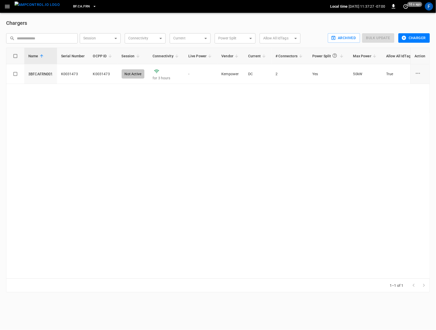
click at [9, 7] on icon "button" at bounding box center [7, 6] width 6 height 6
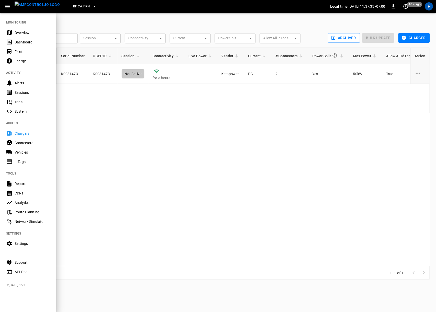
drag, startPoint x: 14, startPoint y: 292, endPoint x: 37, endPoint y: 291, distance: 22.8
click at [37, 291] on div "MONITORING Overview Dashboard Fleet Energy ACTIVITY Alerts Sessions Trips Syste…" at bounding box center [28, 162] width 56 height 300
drag, startPoint x: 19, startPoint y: 287, endPoint x: 16, endPoint y: 291, distance: 4.5
click at [4, 287] on div "MONITORING Overview Dashboard Fleet Energy ACTIVITY Alerts Sessions Trips Syste…" at bounding box center [28, 162] width 56 height 300
click at [16, 291] on div "MONITORING Overview Dashboard Fleet Energy ACTIVITY Alerts Sessions Trips Syste…" at bounding box center [28, 162] width 56 height 300
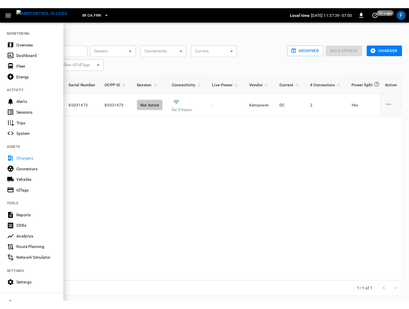
scroll to position [32, 0]
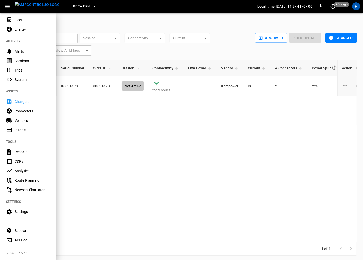
drag, startPoint x: 6, startPoint y: 253, endPoint x: 36, endPoint y: 255, distance: 30.0
click at [36, 255] on div "MONITORING Overview Dashboard Fleet Energy ACTIVITY Alerts Sessions Trips Syste…" at bounding box center [28, 136] width 56 height 248
click at [36, 255] on span "v [DATE] 15:13" at bounding box center [29, 253] width 45 height 5
click at [5, 6] on icon "button" at bounding box center [7, 6] width 6 height 6
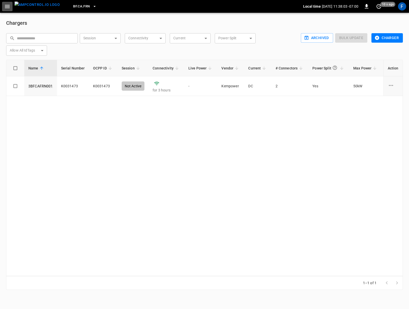
click at [7, 6] on icon "button" at bounding box center [7, 6] width 5 height 3
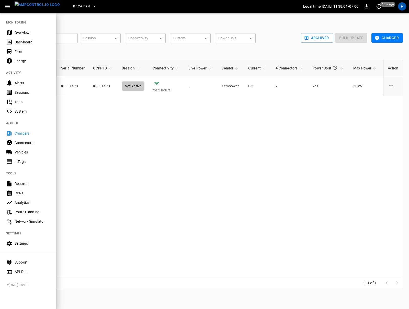
click at [23, 31] on div "Overview" at bounding box center [33, 32] width 36 height 5
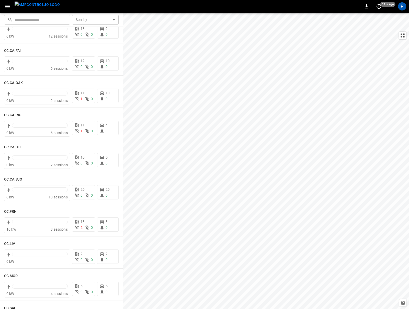
scroll to position [128, 0]
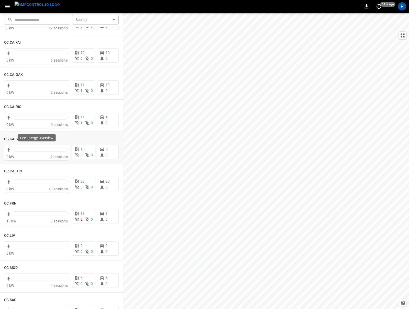
drag, startPoint x: 22, startPoint y: 141, endPoint x: 19, endPoint y: 138, distance: 4.0
click at [22, 141] on div "See Energy Overview" at bounding box center [37, 139] width 39 height 11
click at [18, 138] on div "See Energy Overview" at bounding box center [37, 137] width 38 height 7
click at [13, 138] on h6 "CC.CA.CON" at bounding box center [13, 138] width 19 height 6
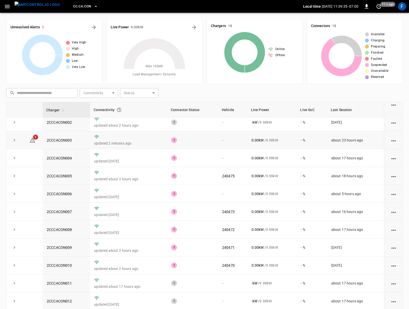
scroll to position [33, 0]
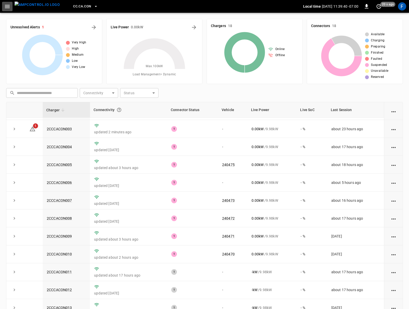
click at [7, 9] on icon "button" at bounding box center [7, 6] width 6 height 6
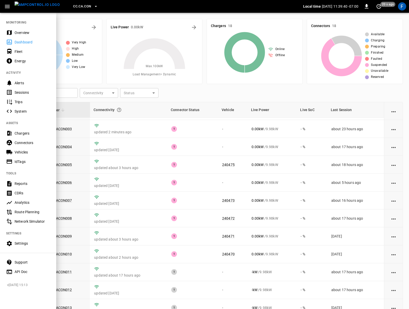
click at [28, 53] on div "Fleet" at bounding box center [33, 51] width 36 height 5
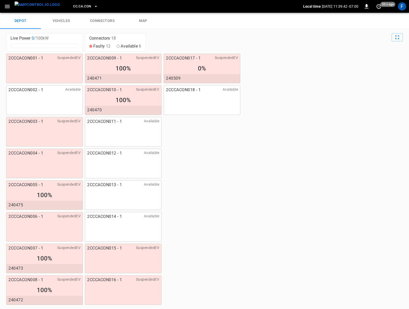
click at [140, 68] on div "100%" at bounding box center [123, 69] width 76 height 10
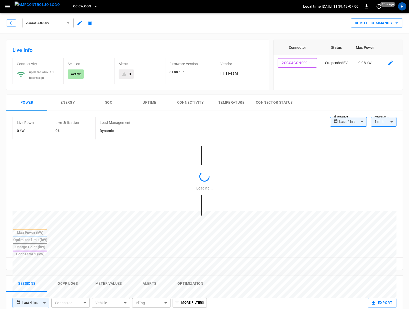
type input "**********"
click at [11, 21] on icon "button" at bounding box center [11, 22] width 5 height 5
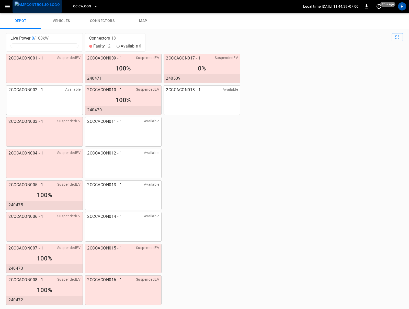
click at [49, 4] on img "menu" at bounding box center [37, 5] width 45 height 6
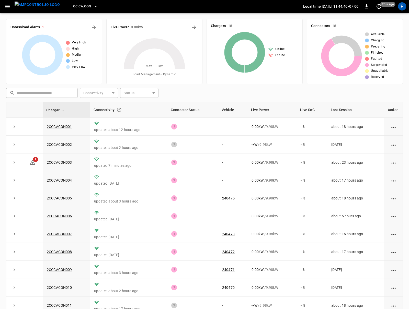
click at [5, 7] on icon "button" at bounding box center [7, 6] width 6 height 6
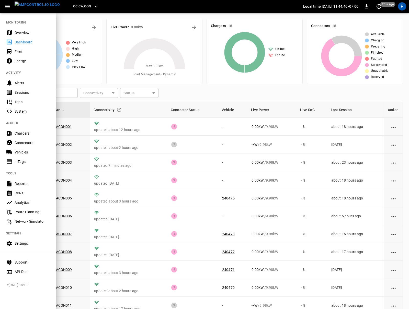
drag, startPoint x: 16, startPoint y: 32, endPoint x: 13, endPoint y: 33, distance: 3.9
click at [16, 32] on div "Overview" at bounding box center [33, 32] width 36 height 5
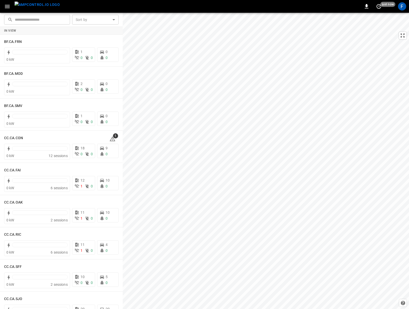
click at [318, 130] on div at bounding box center [266, 266] width 286 height 507
click at [310, 154] on div at bounding box center [266, 266] width 286 height 506
click at [10, 6] on icon "button" at bounding box center [7, 6] width 6 height 6
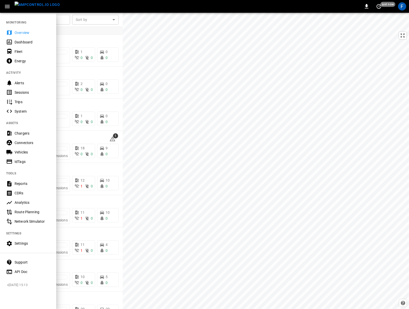
click at [24, 243] on div "Settings" at bounding box center [33, 243] width 36 height 5
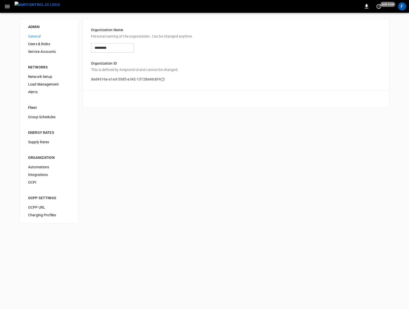
click at [42, 141] on span "Supply Rates" at bounding box center [49, 142] width 42 height 5
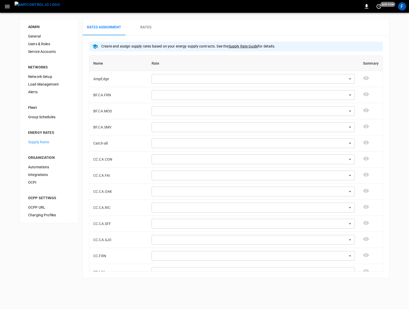
click at [6, 10] on button "button" at bounding box center [7, 6] width 10 height 9
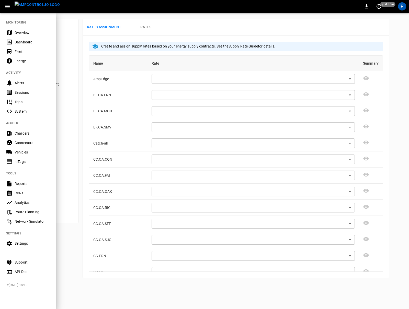
click at [27, 201] on div "Analytics" at bounding box center [33, 202] width 36 height 5
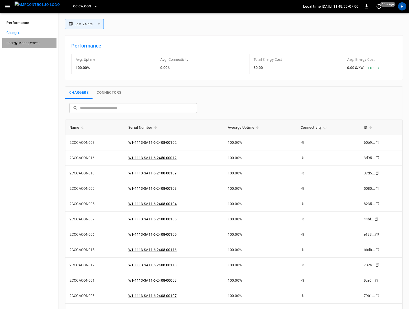
click at [25, 45] on span "Energy Management" at bounding box center [29, 42] width 46 height 5
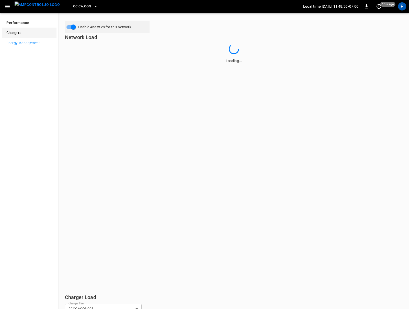
click at [21, 33] on span "Chargers" at bounding box center [29, 32] width 46 height 5
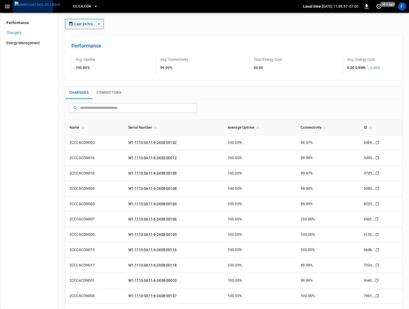
click at [20, 5] on img "menu" at bounding box center [37, 5] width 45 height 6
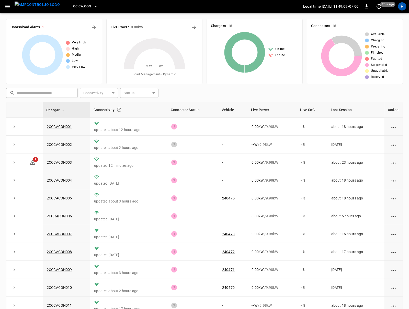
click at [8, 9] on icon "button" at bounding box center [7, 6] width 6 height 6
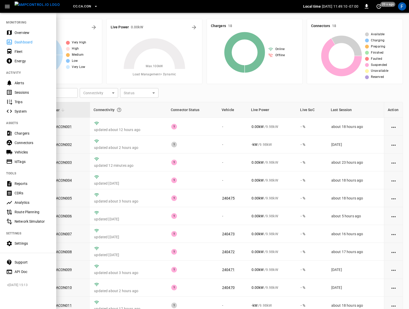
click at [20, 245] on div "Settings" at bounding box center [33, 243] width 36 height 5
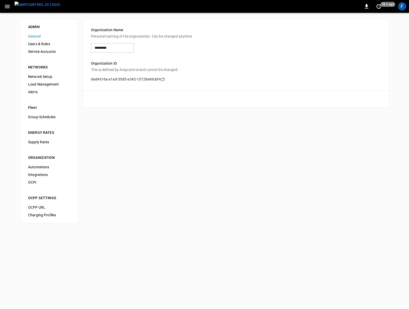
click at [46, 141] on span "Supply Rates" at bounding box center [49, 142] width 42 height 5
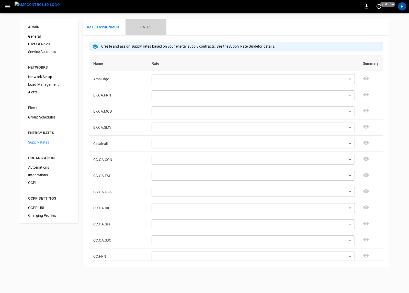
click at [144, 30] on button "Rates" at bounding box center [145, 27] width 41 height 16
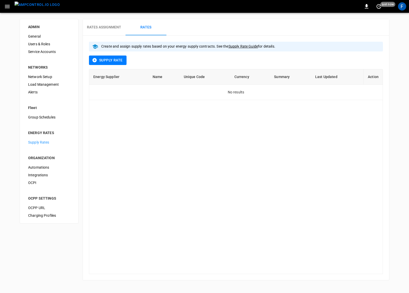
click at [117, 63] on button "Supply Rate" at bounding box center [108, 59] width 38 height 9
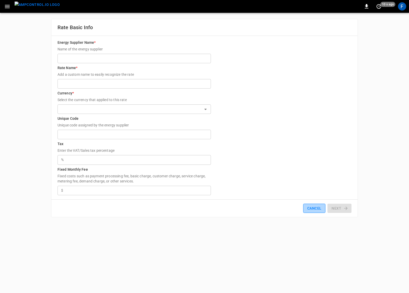
click at [322, 211] on button "Cancel" at bounding box center [314, 207] width 22 height 9
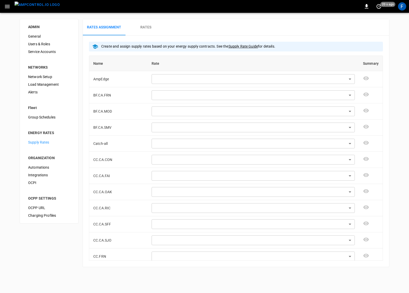
click at [7, 7] on icon "button" at bounding box center [7, 6] width 6 height 6
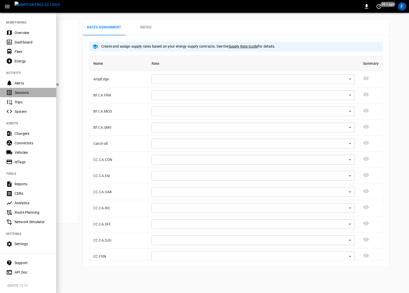
click at [32, 94] on div "Sessions" at bounding box center [33, 92] width 36 height 5
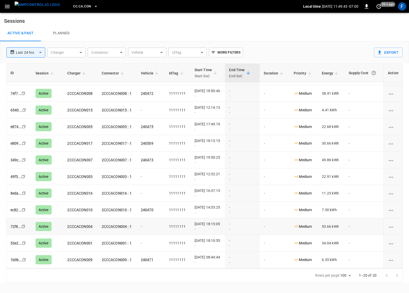
scroll to position [25, 4]
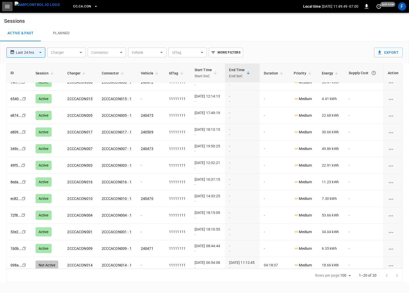
drag, startPoint x: 10, startPoint y: 7, endPoint x: 10, endPoint y: 10, distance: 3.1
click at [10, 7] on icon "button" at bounding box center [7, 6] width 6 height 6
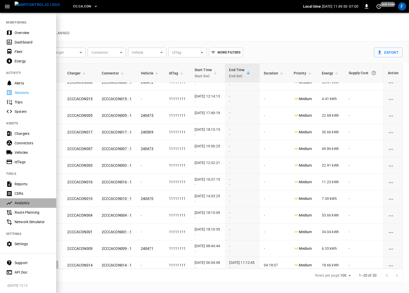
click at [21, 200] on div "Analytics" at bounding box center [33, 202] width 36 height 5
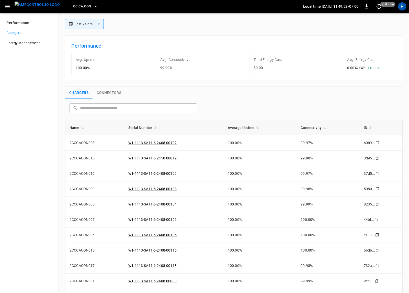
drag, startPoint x: 11, startPoint y: 56, endPoint x: 49, endPoint y: 59, distance: 38.0
click at [49, 59] on div "Performance Chargers Energy Management" at bounding box center [29, 153] width 59 height 280
drag, startPoint x: 7, startPoint y: 3, endPoint x: 7, endPoint y: 6, distance: 2.6
click at [7, 3] on icon "button" at bounding box center [7, 6] width 6 height 6
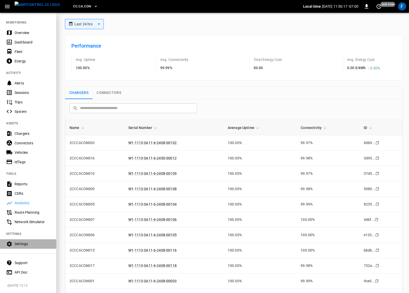
click at [28, 245] on div "Settings" at bounding box center [33, 243] width 36 height 5
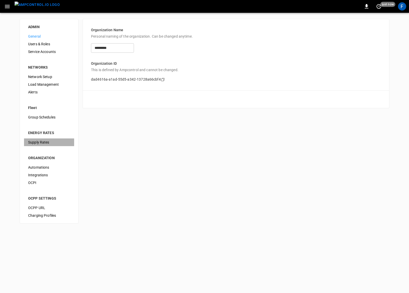
click at [44, 140] on span "Supply Rates" at bounding box center [49, 142] width 42 height 5
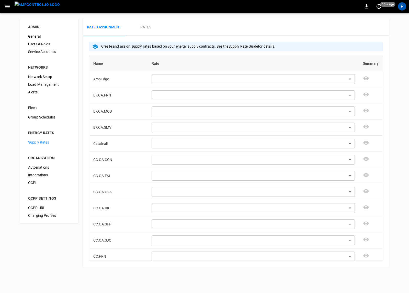
click at [149, 26] on h6 "Rates" at bounding box center [145, 28] width 11 height 6
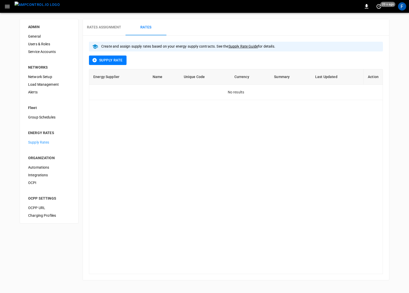
click at [111, 27] on h6 "Rates Assignment" at bounding box center [104, 28] width 34 height 6
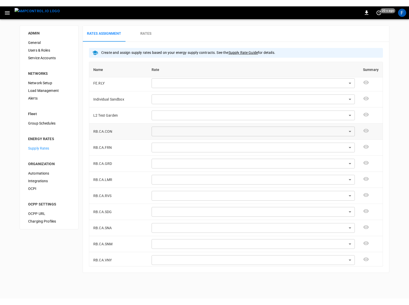
scroll to position [455, 0]
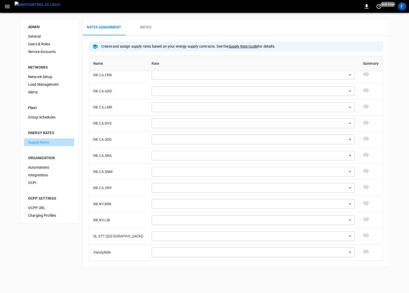
drag, startPoint x: 25, startPoint y: 143, endPoint x: 61, endPoint y: 144, distance: 35.6
click at [61, 144] on div "Supply Rates" at bounding box center [49, 142] width 50 height 8
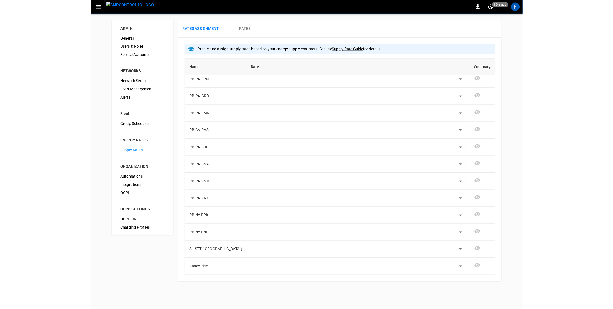
scroll to position [445, 0]
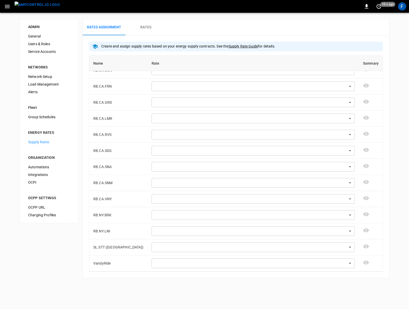
click at [37, 173] on span "Integrations" at bounding box center [49, 174] width 42 height 5
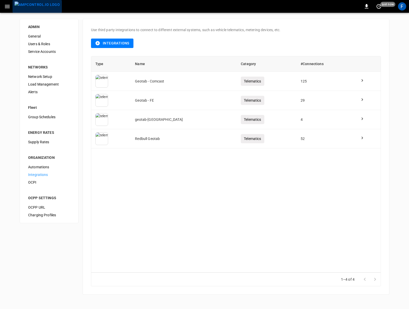
click at [37, 8] on img "menu" at bounding box center [37, 5] width 45 height 6
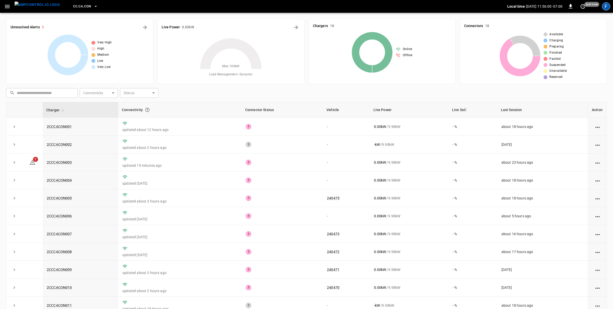
click at [409, 6] on div "F" at bounding box center [606, 6] width 8 height 8
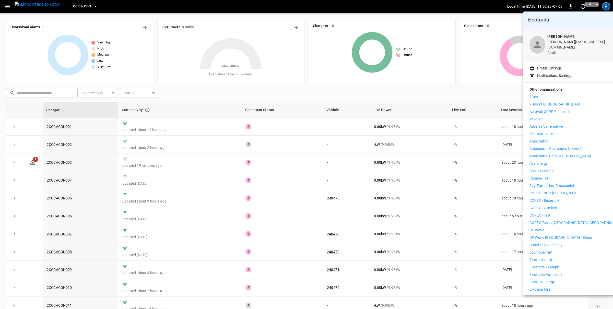
drag, startPoint x: 347, startPoint y: 110, endPoint x: 325, endPoint y: 102, distance: 23.8
click at [347, 110] on div at bounding box center [306, 154] width 613 height 309
